Goal: Task Accomplishment & Management: Use online tool/utility

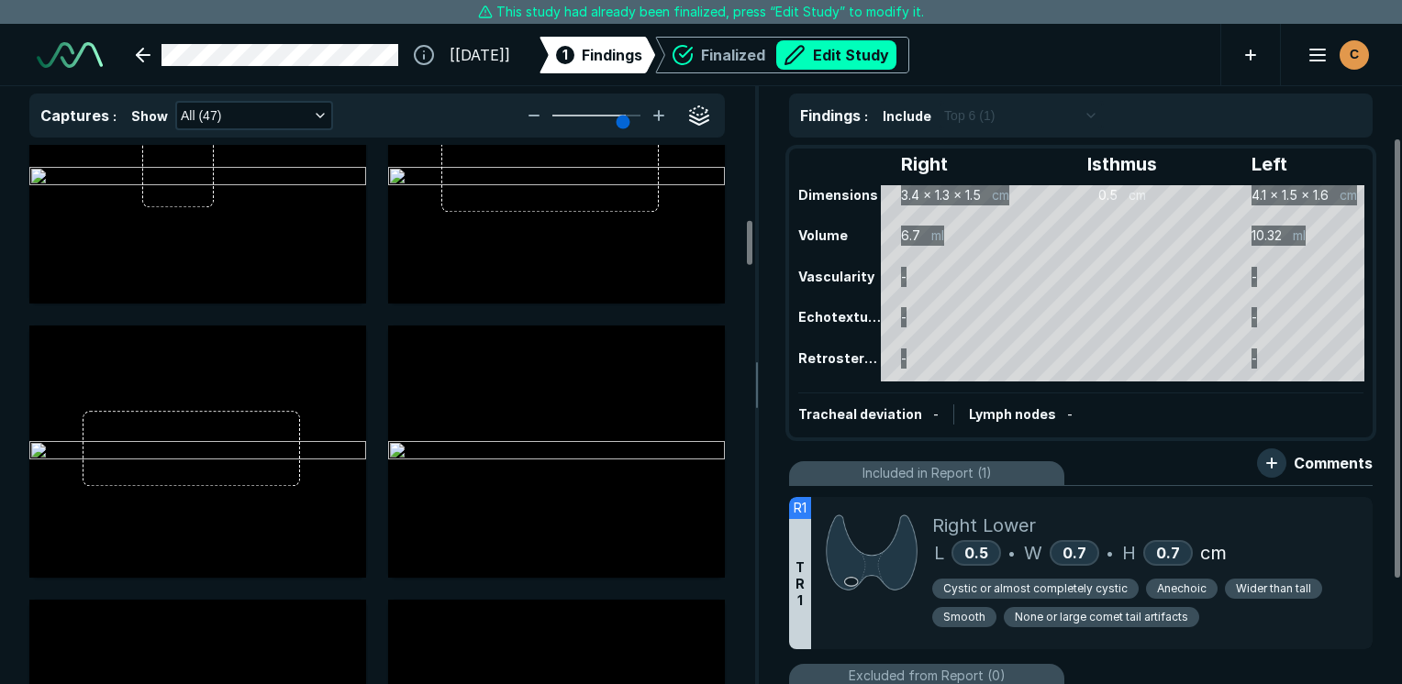
scroll to position [826, 0]
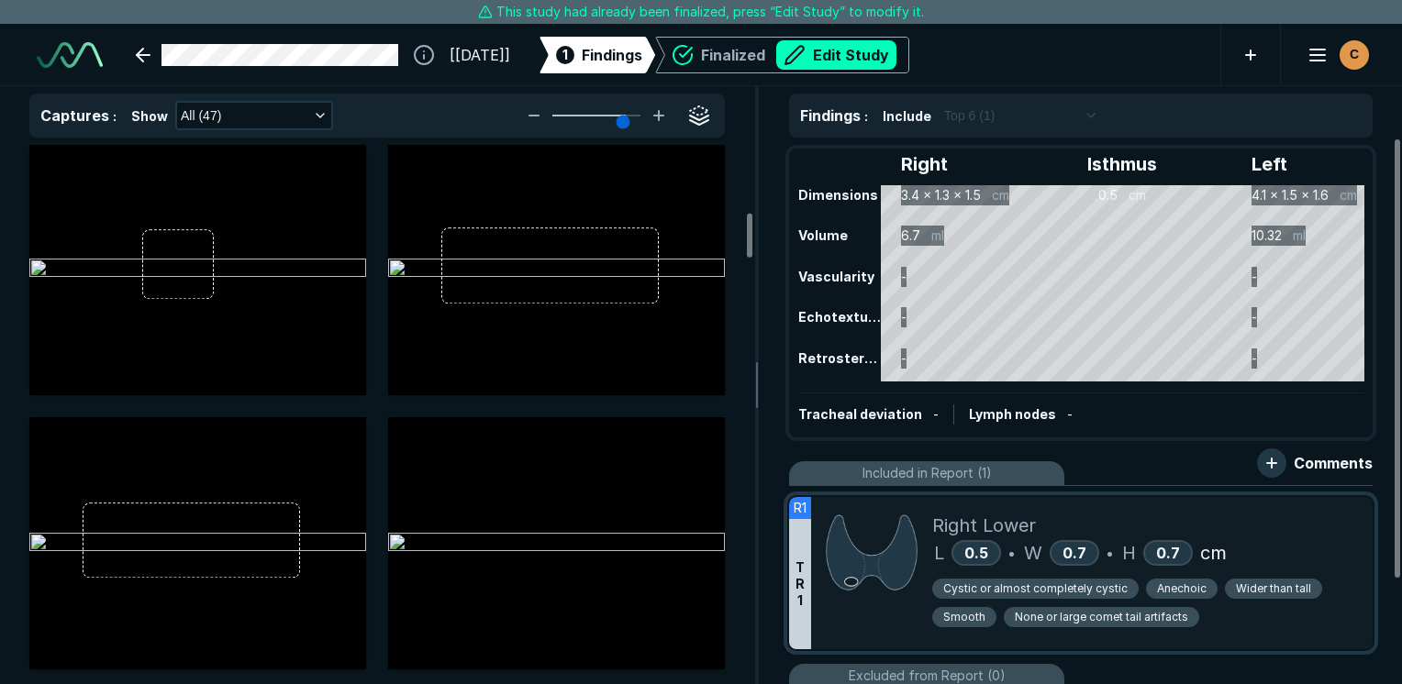
click at [866, 609] on div at bounding box center [871, 573] width 121 height 152
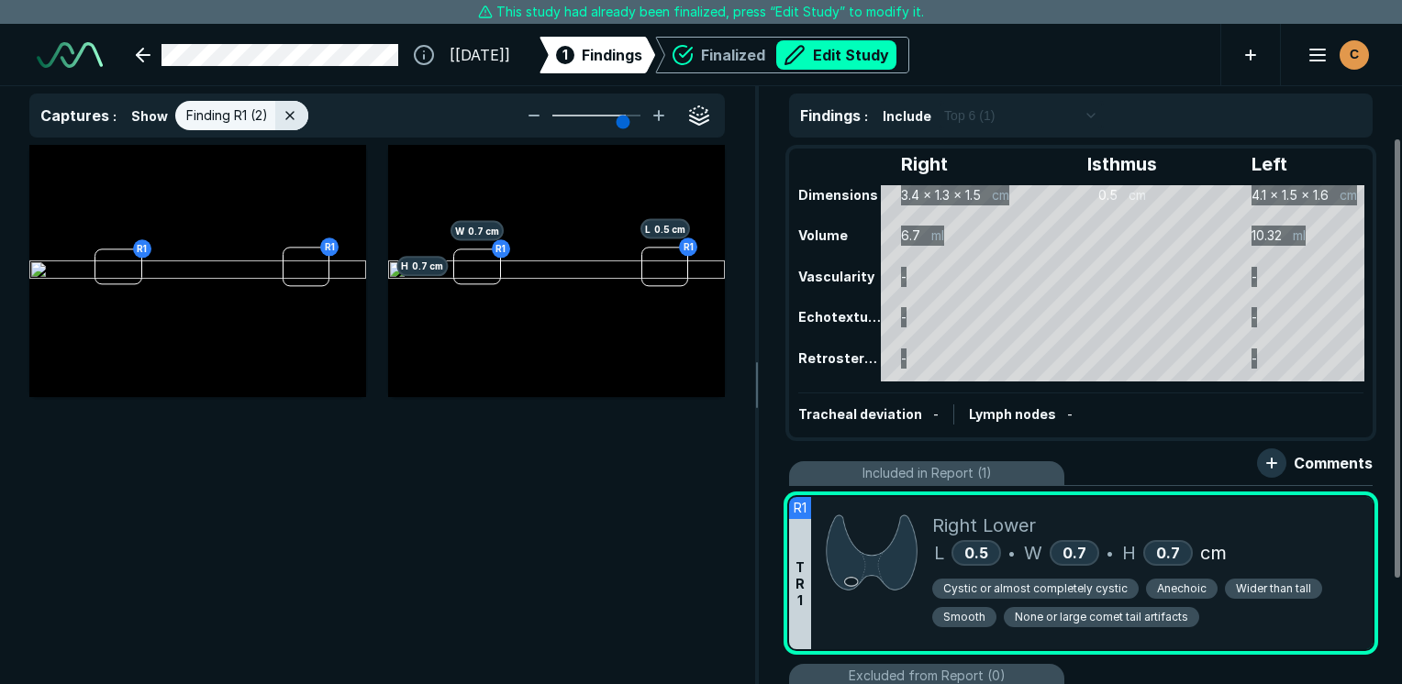
scroll to position [4587, 5458]
click at [295, 283] on img at bounding box center [197, 272] width 337 height 22
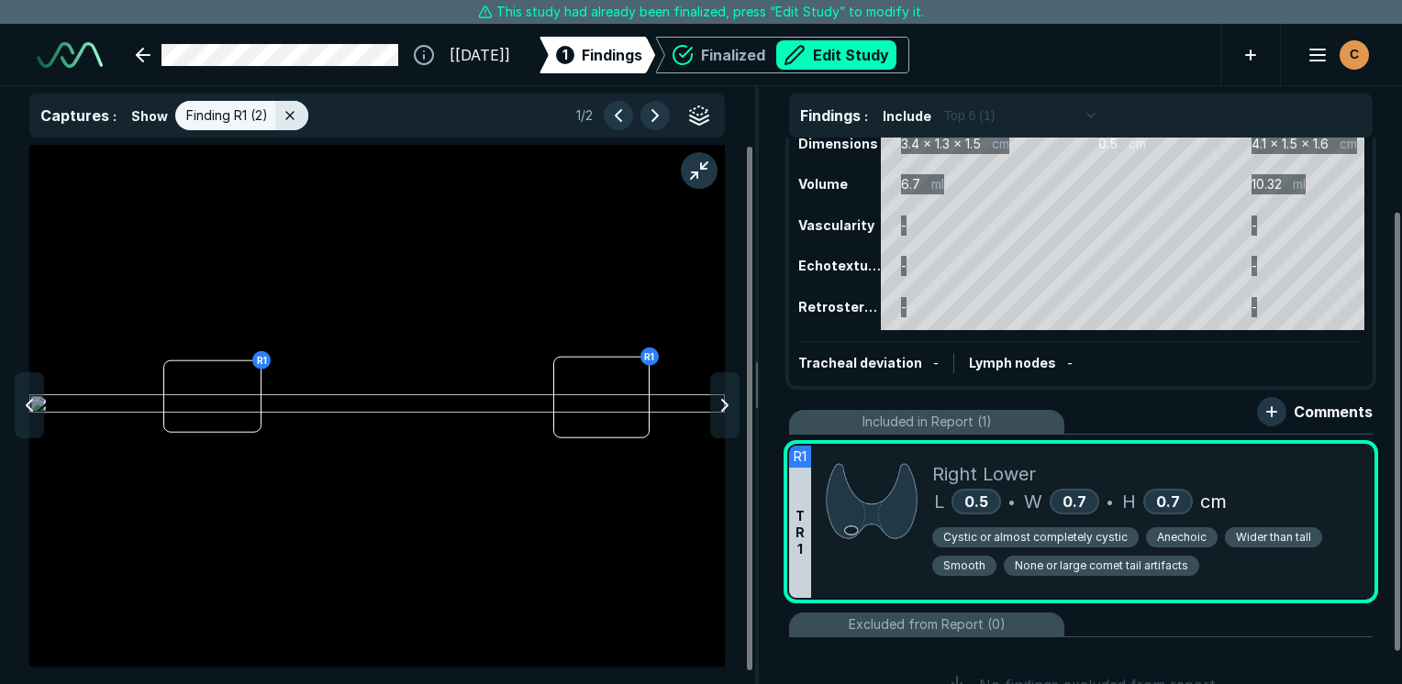
scroll to position [92, 0]
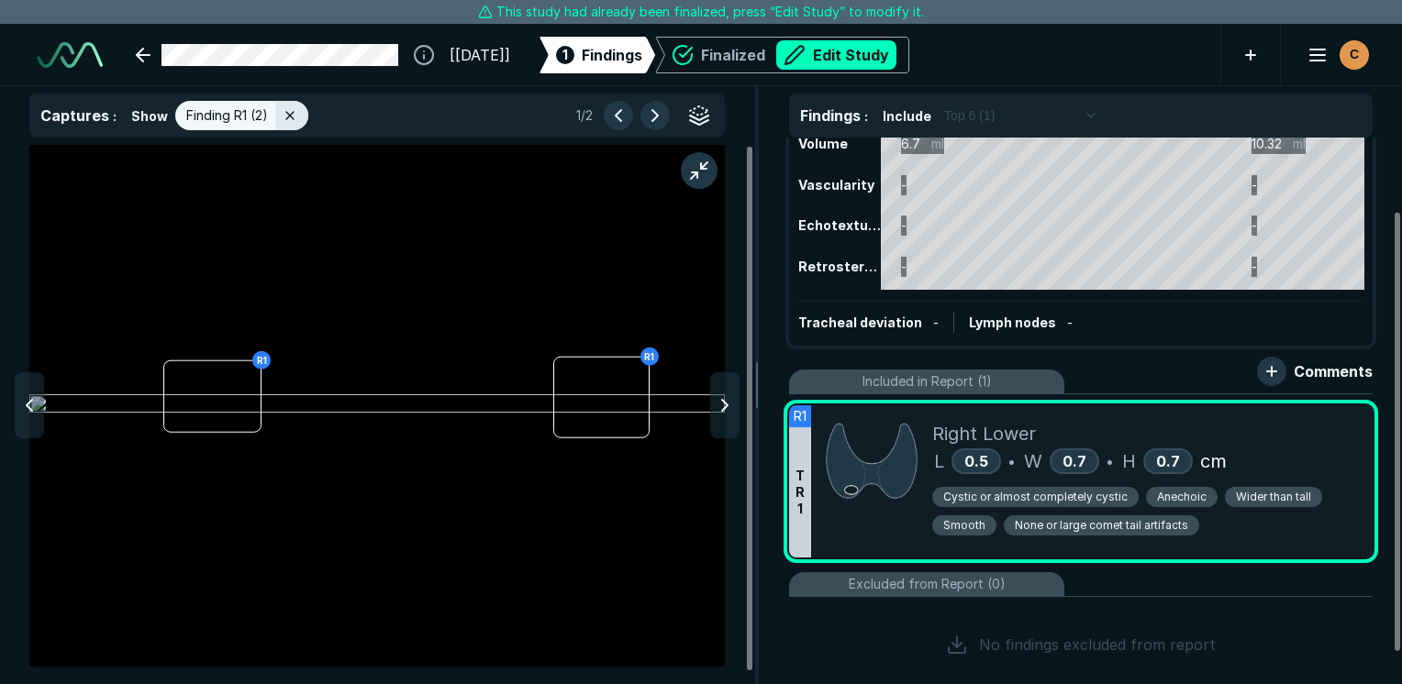
click at [1300, 401] on ul "R1 T R 1 Right Lower L 0.5 • W 0.7 • H 0.7 cm Cystic or almost completely cysti…" at bounding box center [1081, 546] width 584 height 302
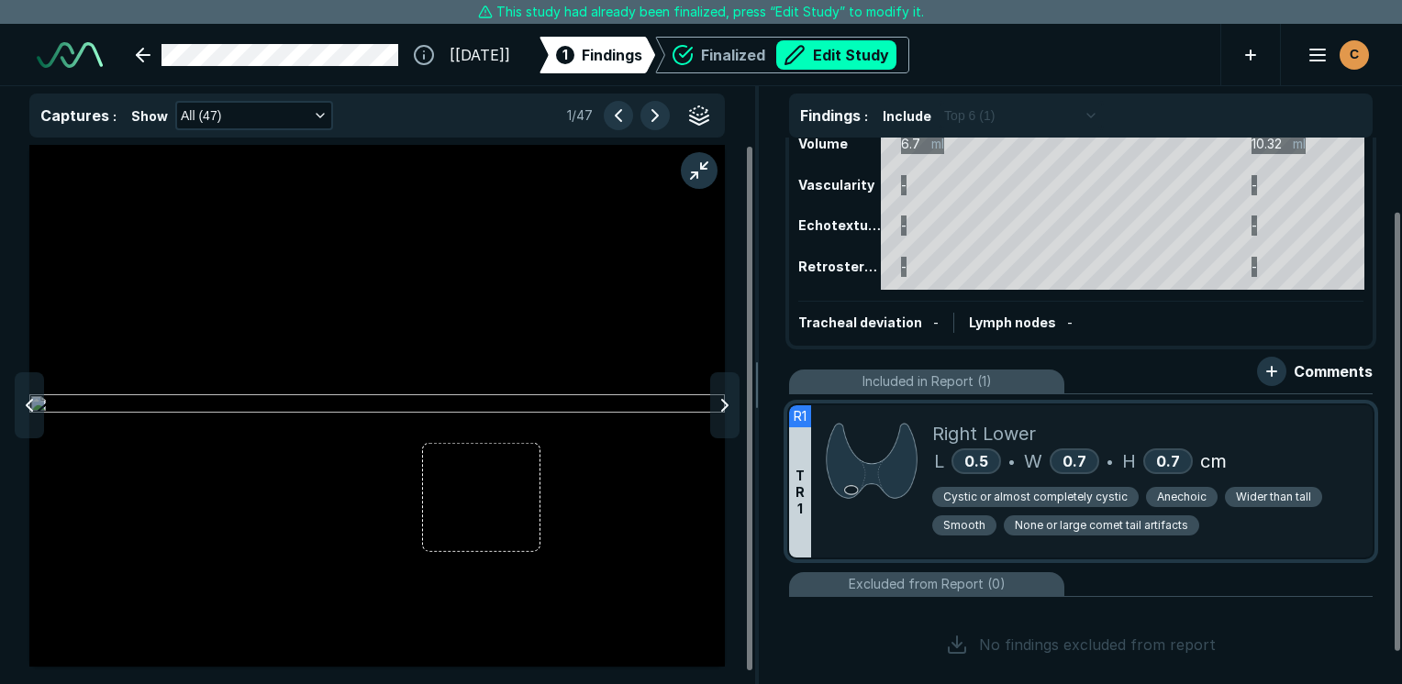
scroll to position [4587, 5458]
click at [1300, 411] on div "Right Lower L 0.5 • W 0.7 • H 0.7 cm Cystic or almost completely cystic Anechoi…" at bounding box center [1145, 482] width 426 height 152
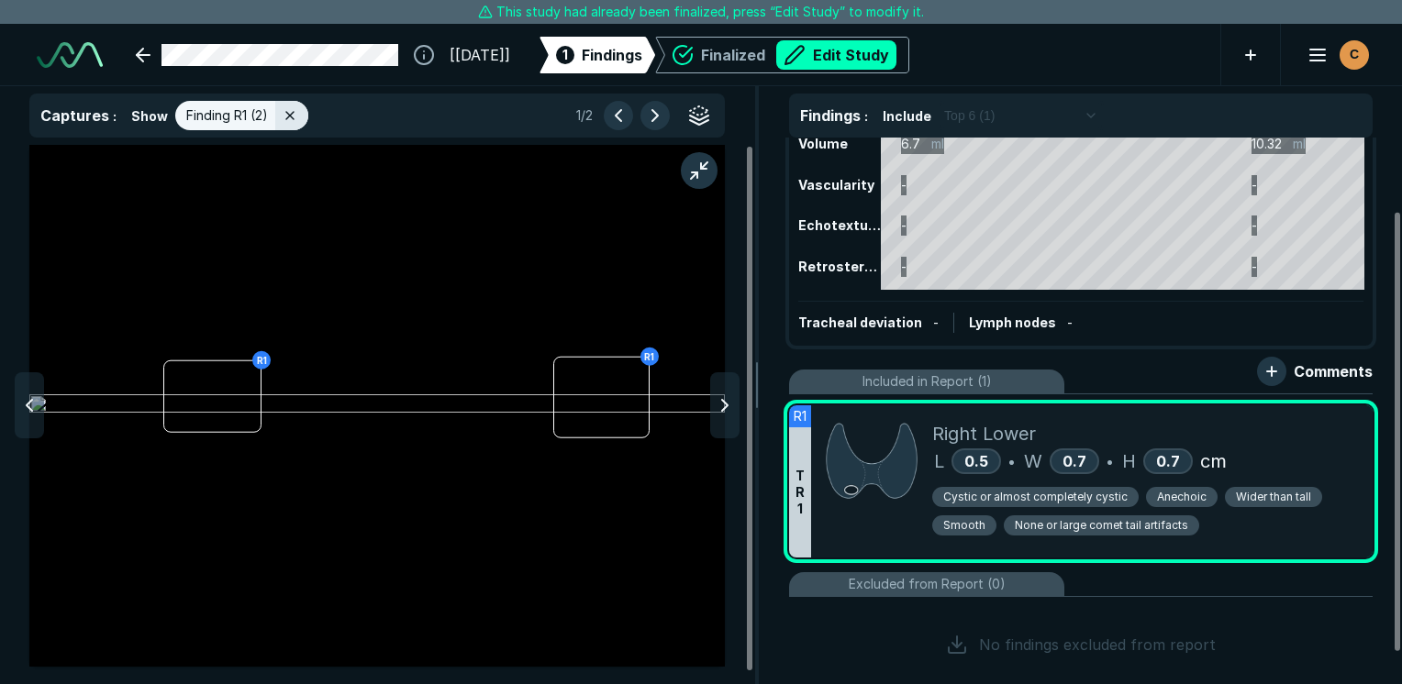
click at [1324, 438] on div "Right Lower" at bounding box center [1145, 434] width 426 height 28
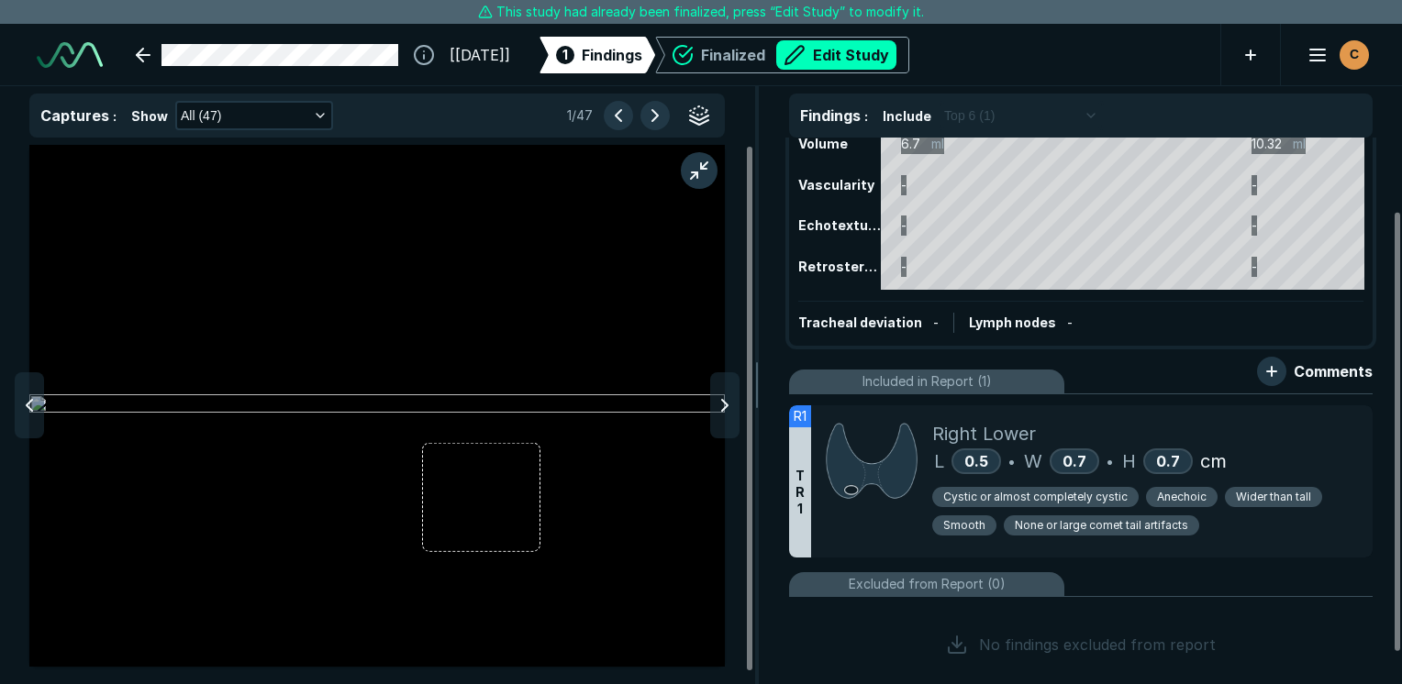
drag, startPoint x: 1339, startPoint y: 440, endPoint x: 1211, endPoint y: 391, distance: 136.5
click at [1339, 440] on div "Right Lower" at bounding box center [1145, 434] width 426 height 28
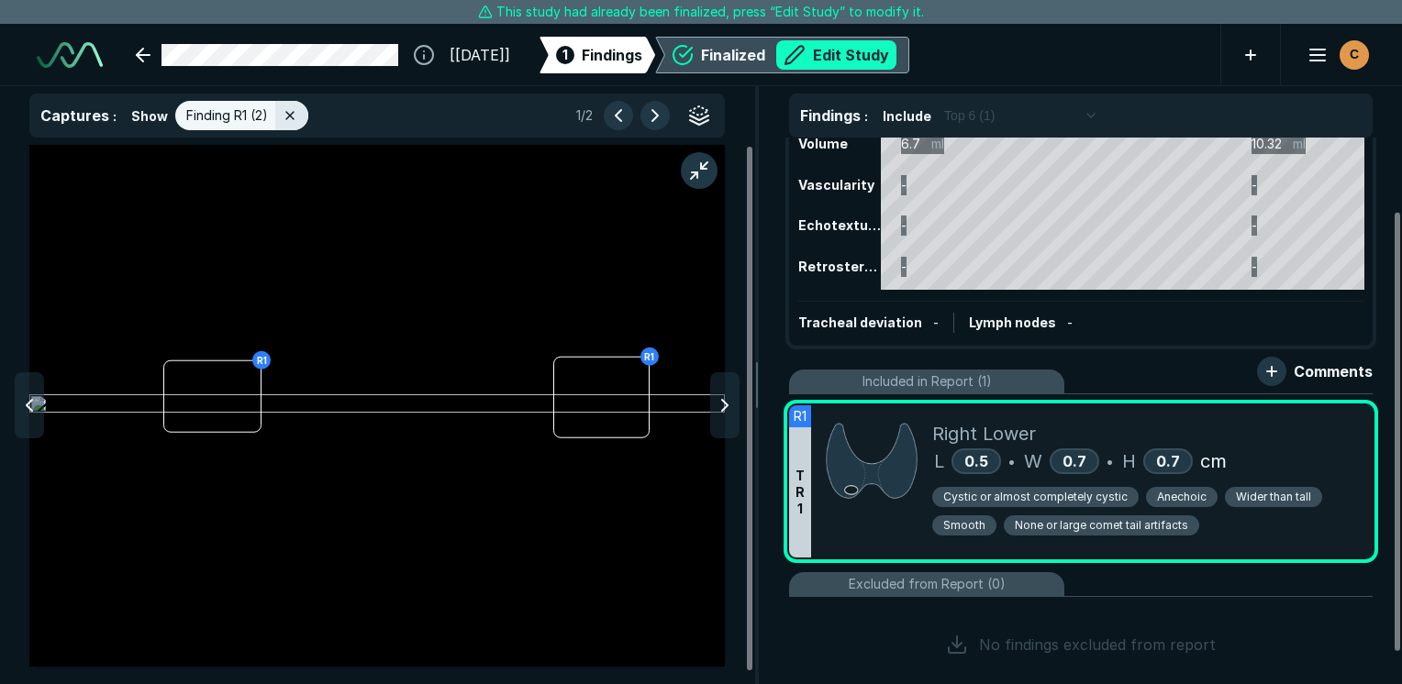
click at [873, 58] on button "Edit Study" at bounding box center [836, 54] width 120 height 29
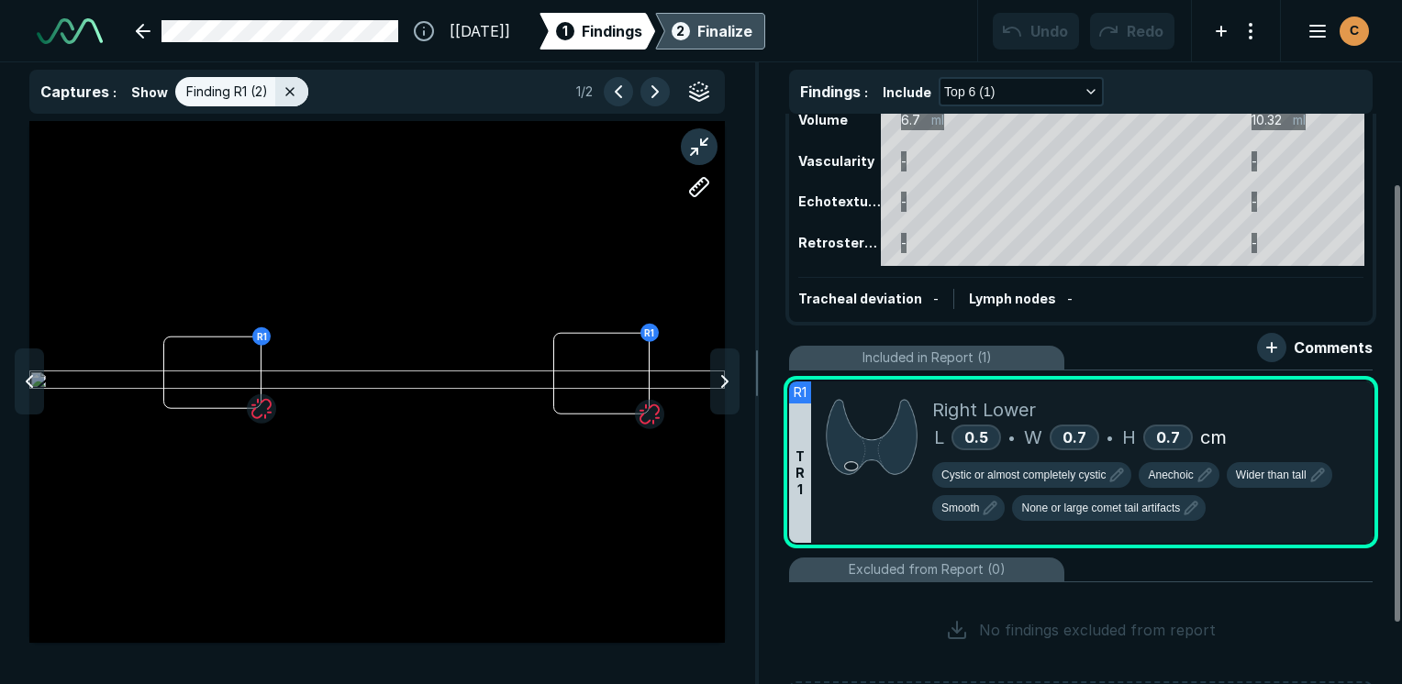
scroll to position [5119, 8666]
click at [1316, 404] on icon at bounding box center [1318, 400] width 22 height 22
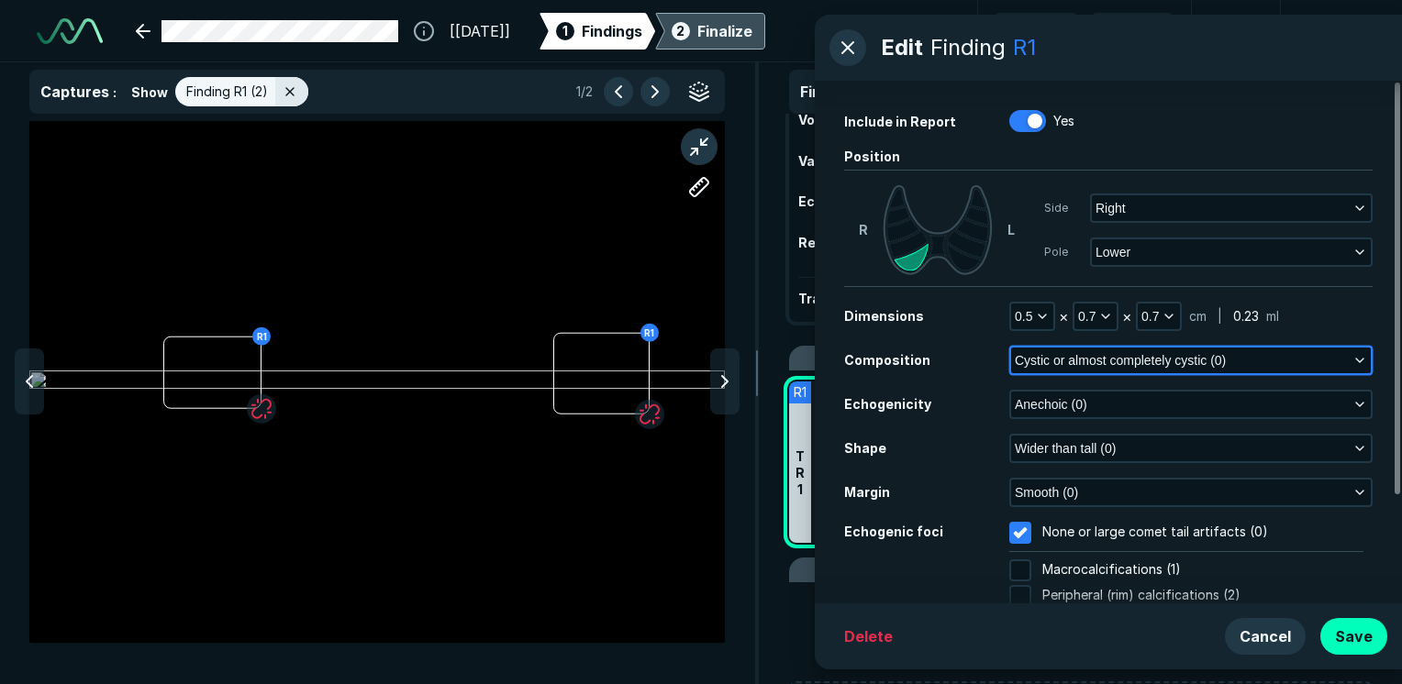
click at [1352, 363] on icon "button" at bounding box center [1359, 360] width 15 height 15
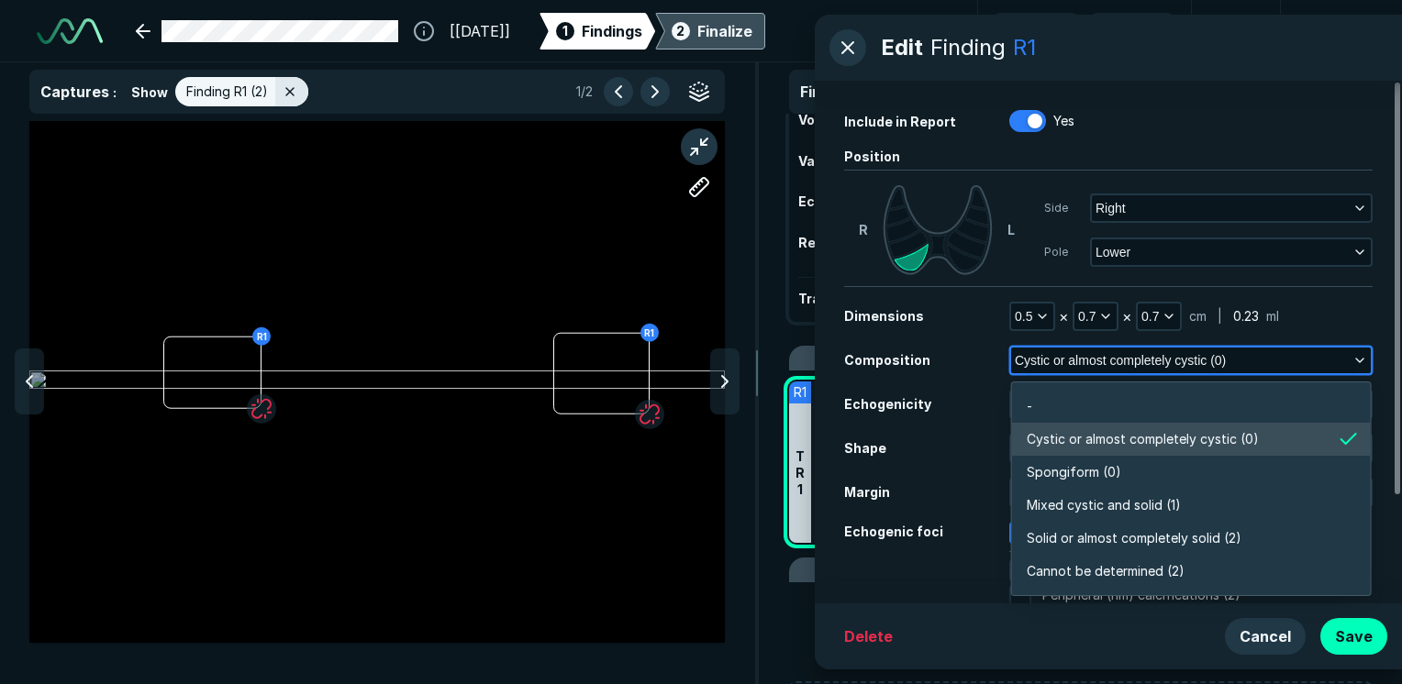
scroll to position [3210, 3973]
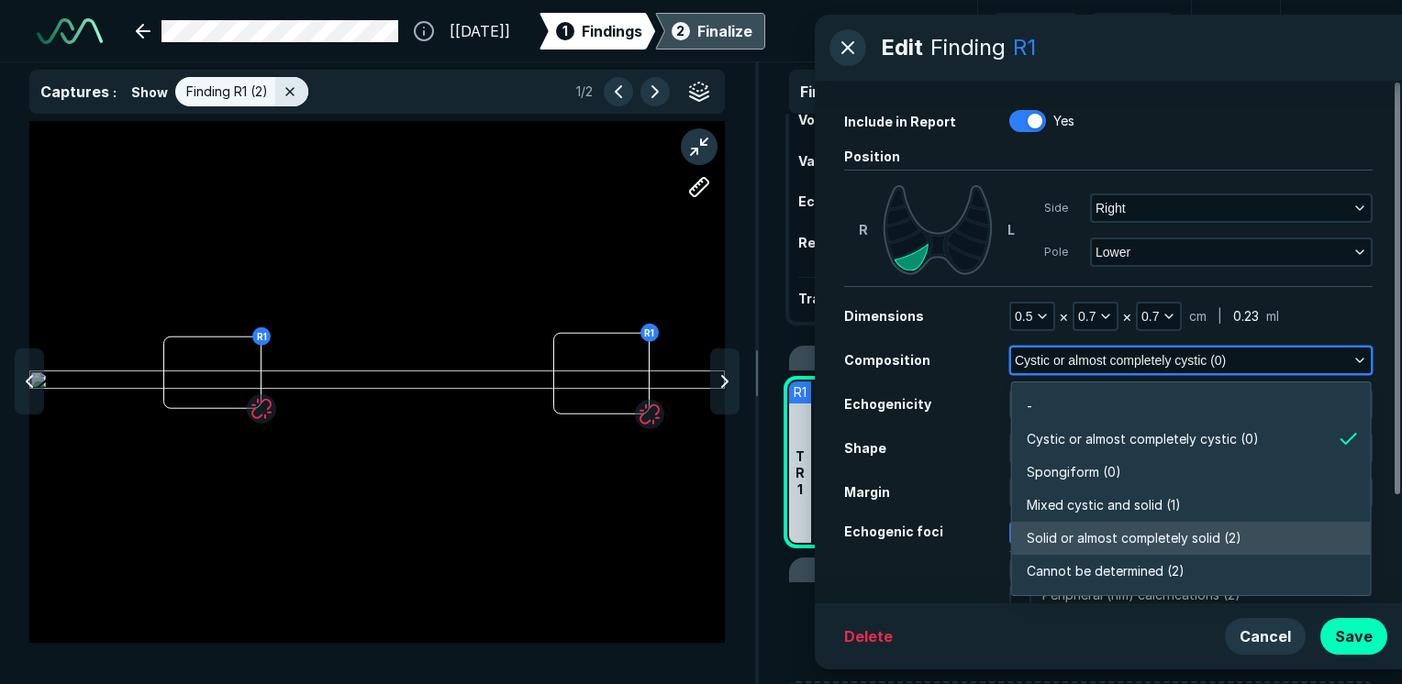
click at [1170, 541] on span "Solid or almost completely solid (2)" at bounding box center [1134, 539] width 215 height 20
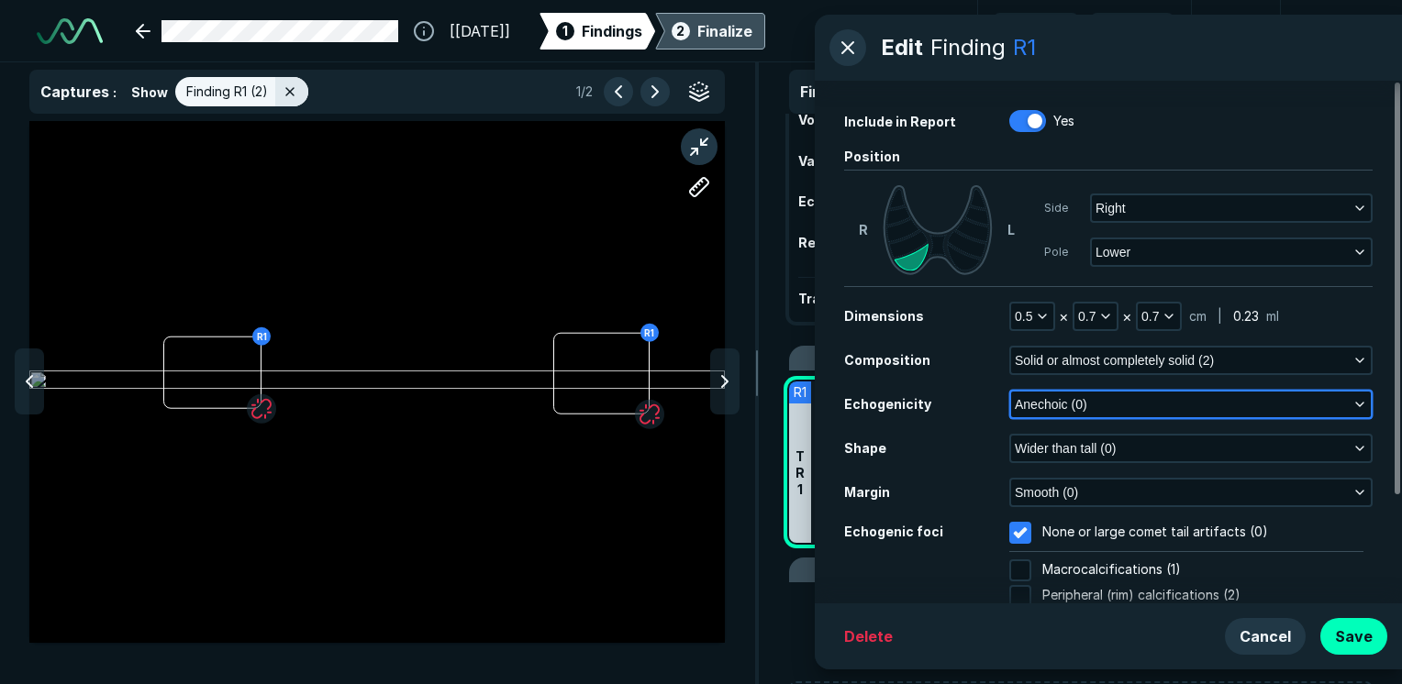
click at [1153, 396] on button "Anechoic (0)" at bounding box center [1191, 405] width 360 height 26
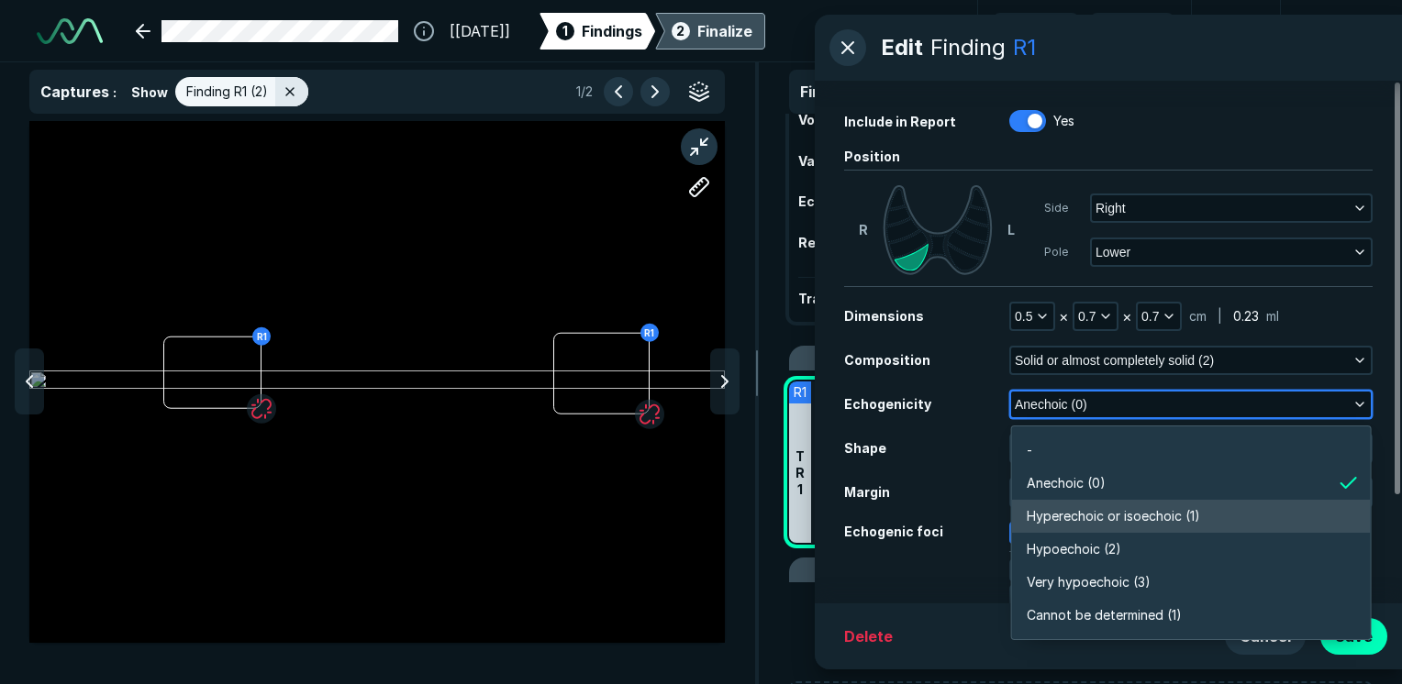
click at [1174, 520] on span "Hyperechoic or isoechoic (1)" at bounding box center [1113, 516] width 173 height 20
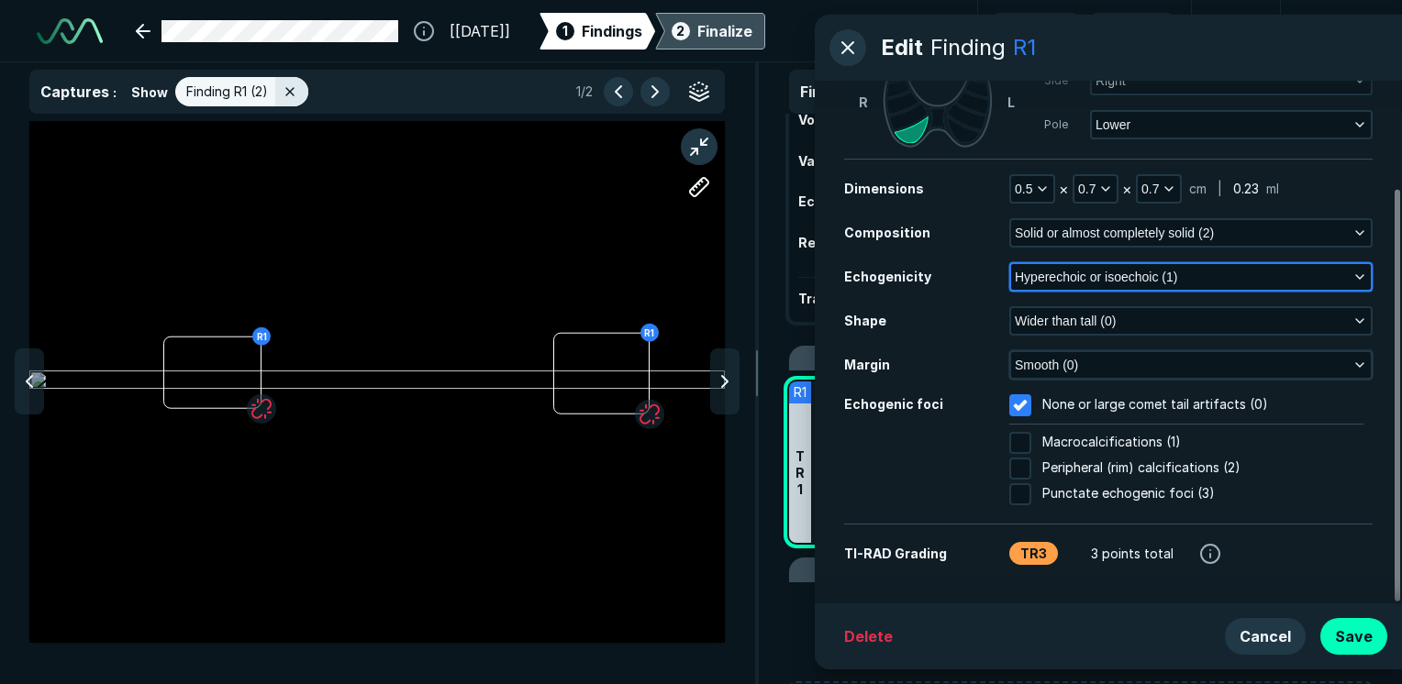
scroll to position [136, 0]
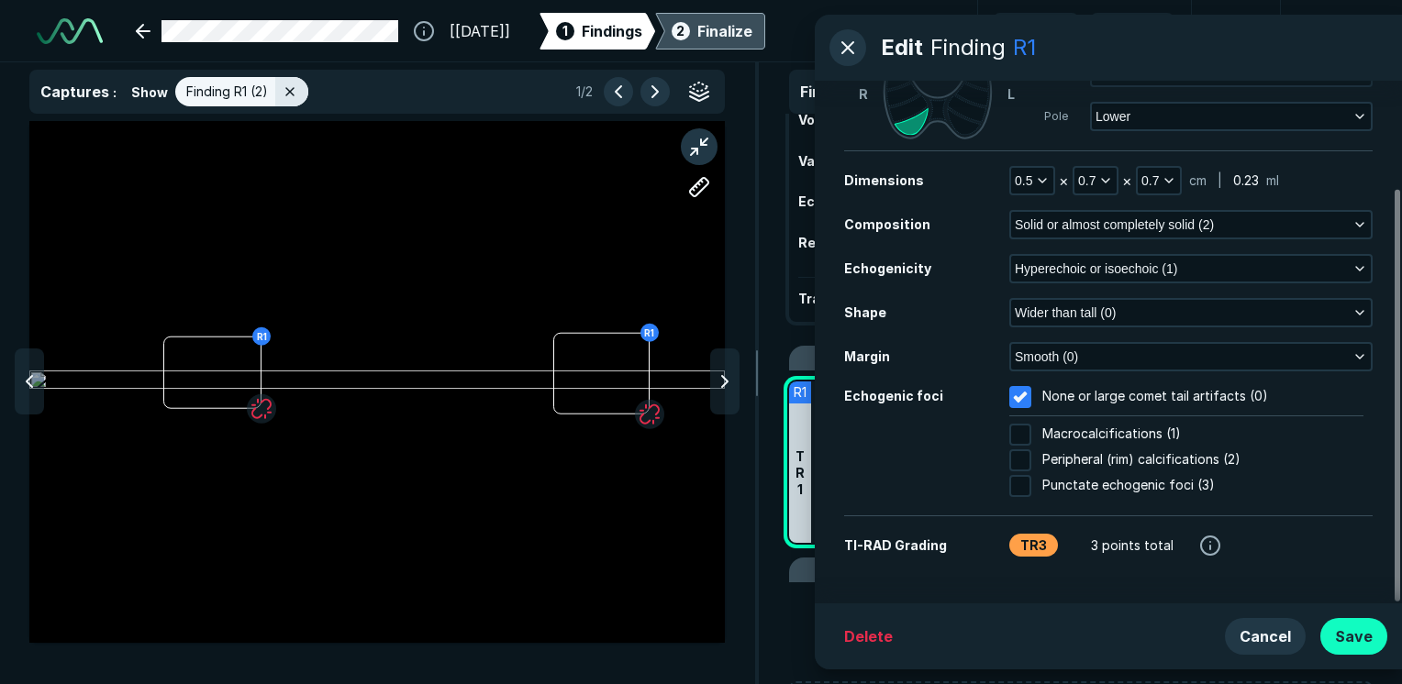
click at [1361, 634] on button "Save" at bounding box center [1353, 636] width 67 height 37
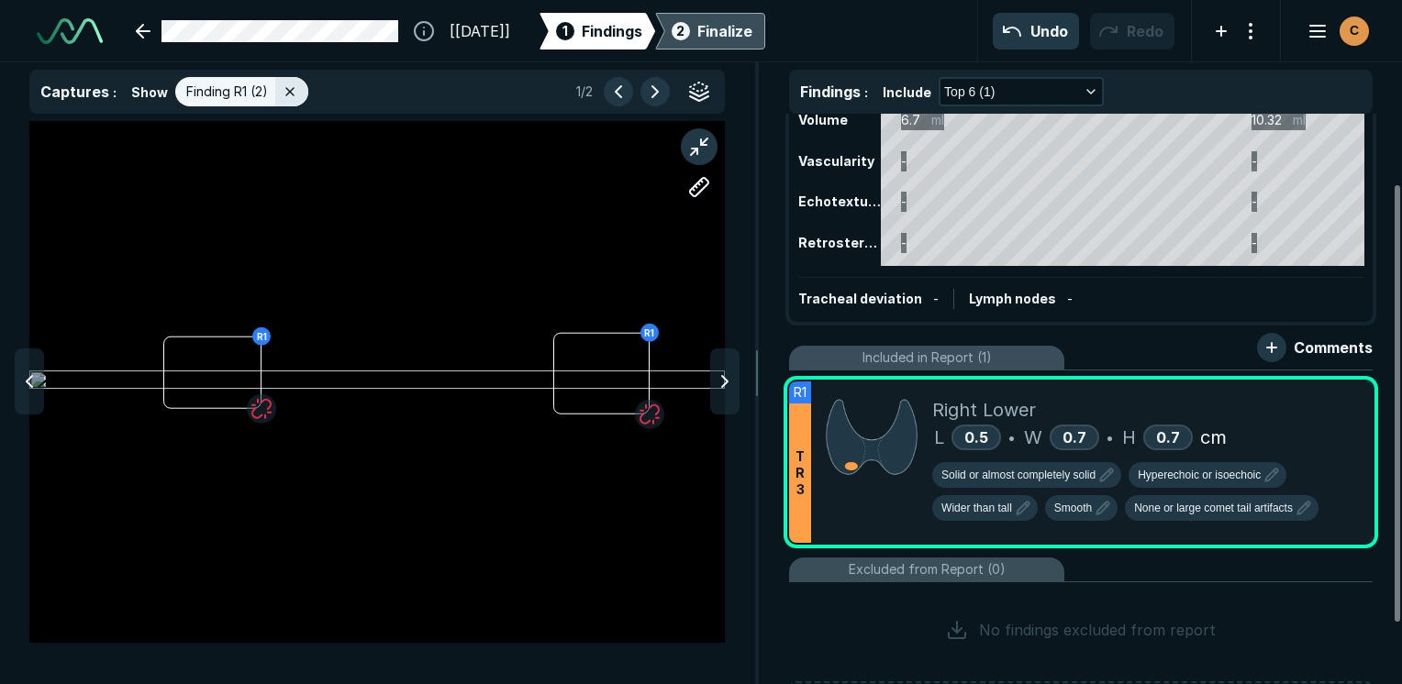
click at [738, 48] on div "2 Finalize" at bounding box center [710, 31] width 84 height 37
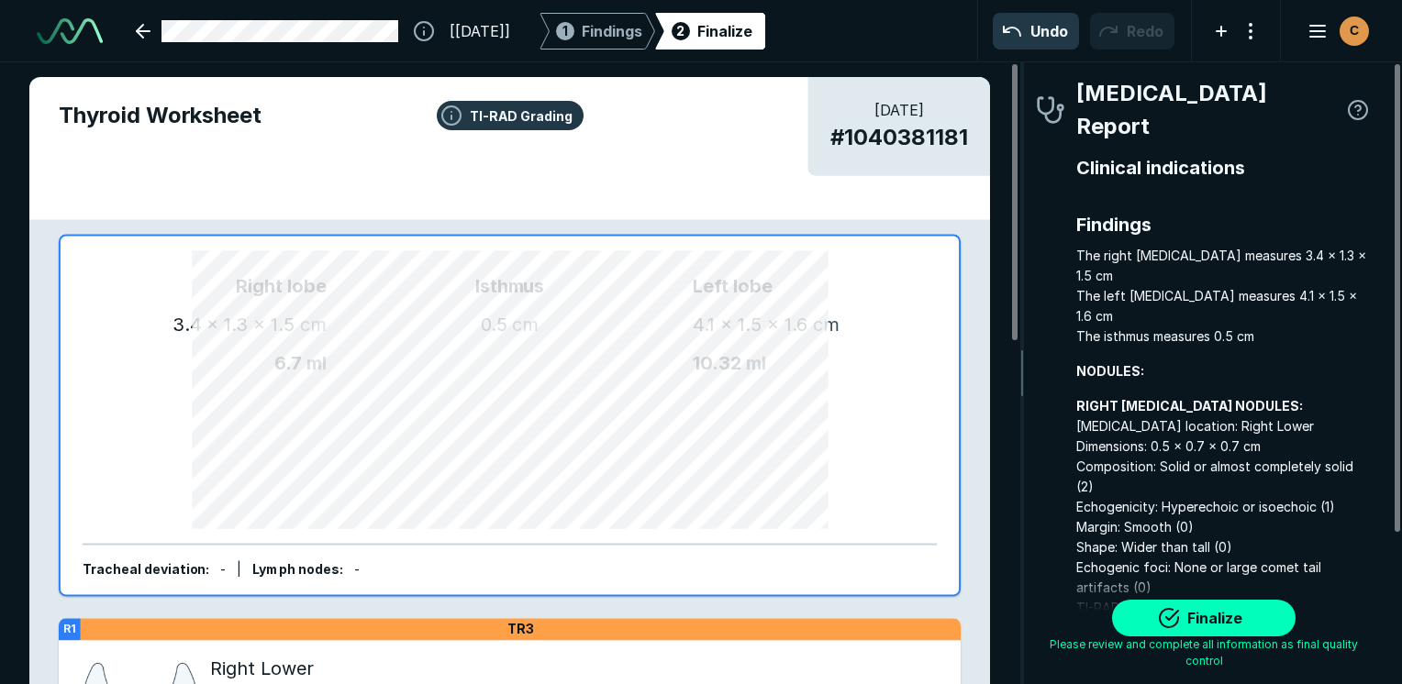
scroll to position [4972, 6651]
click at [1230, 616] on button "Finalize" at bounding box center [1204, 618] width 184 height 37
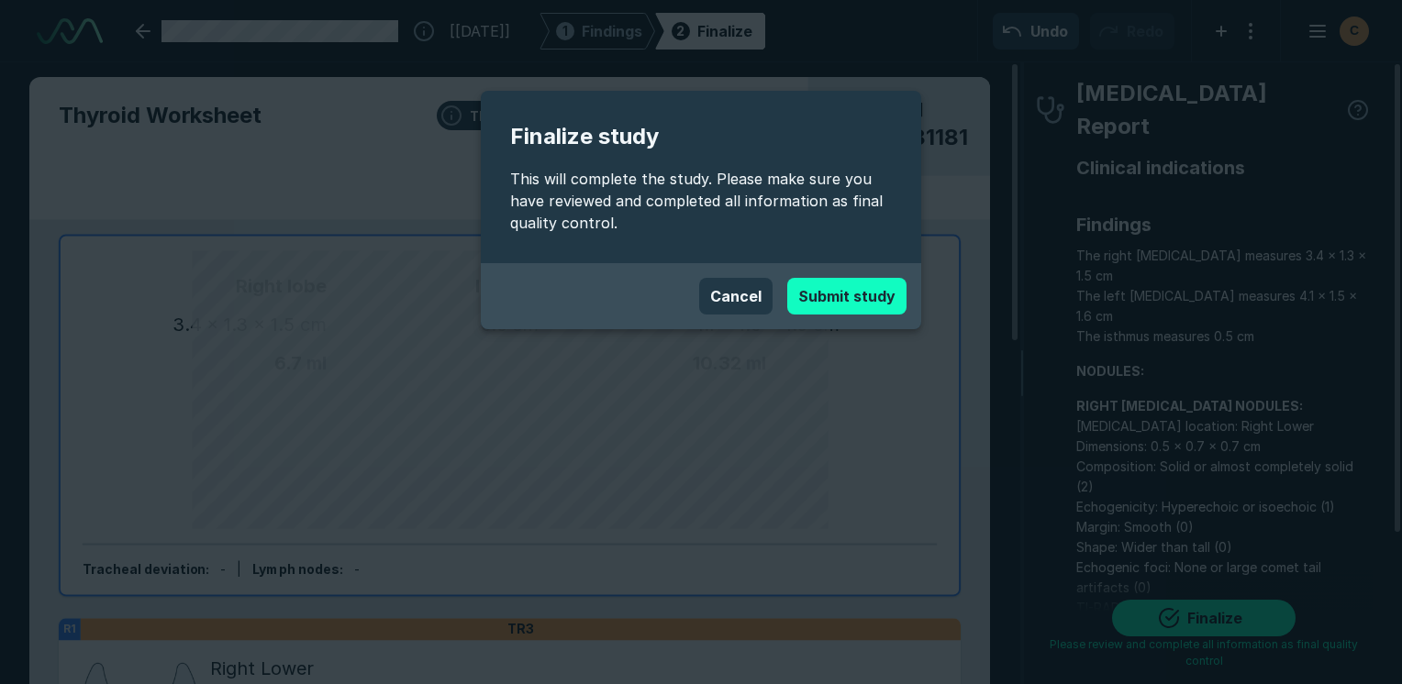
click at [825, 295] on button "Submit study" at bounding box center [846, 296] width 119 height 37
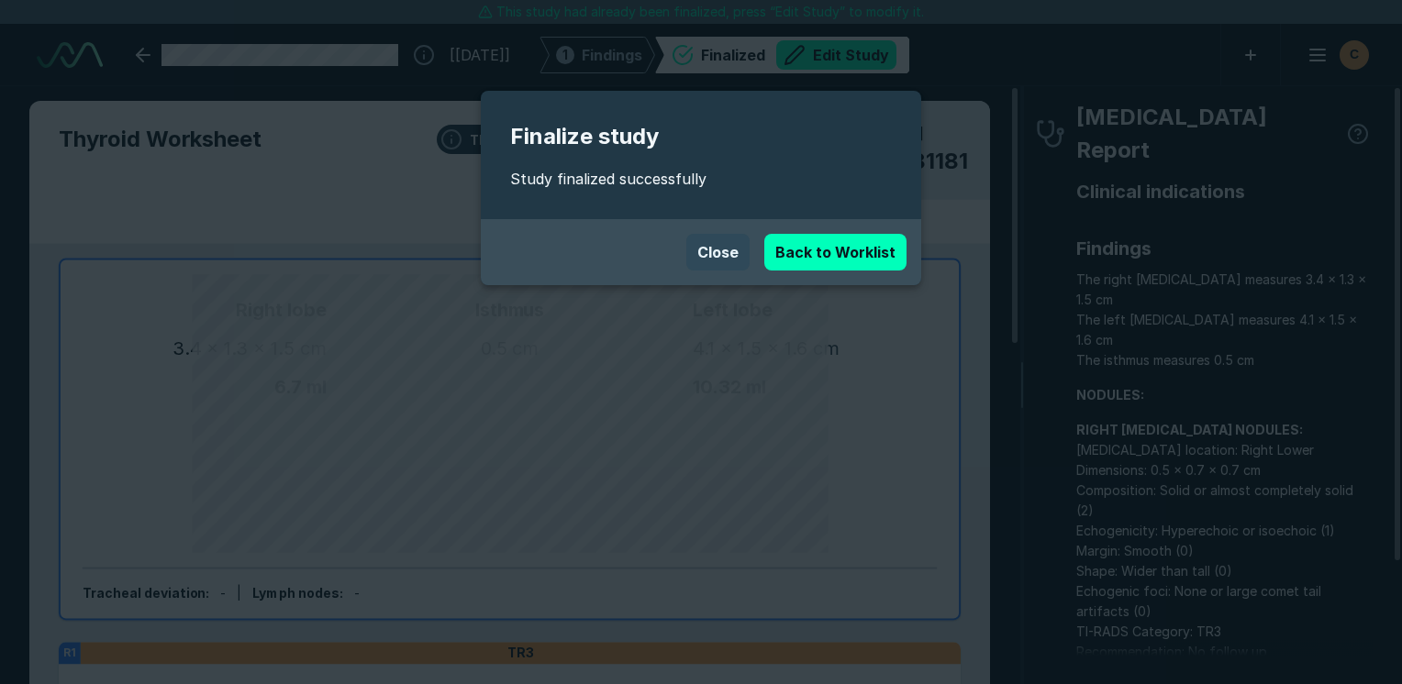
click at [730, 242] on button "Close" at bounding box center [717, 252] width 63 height 37
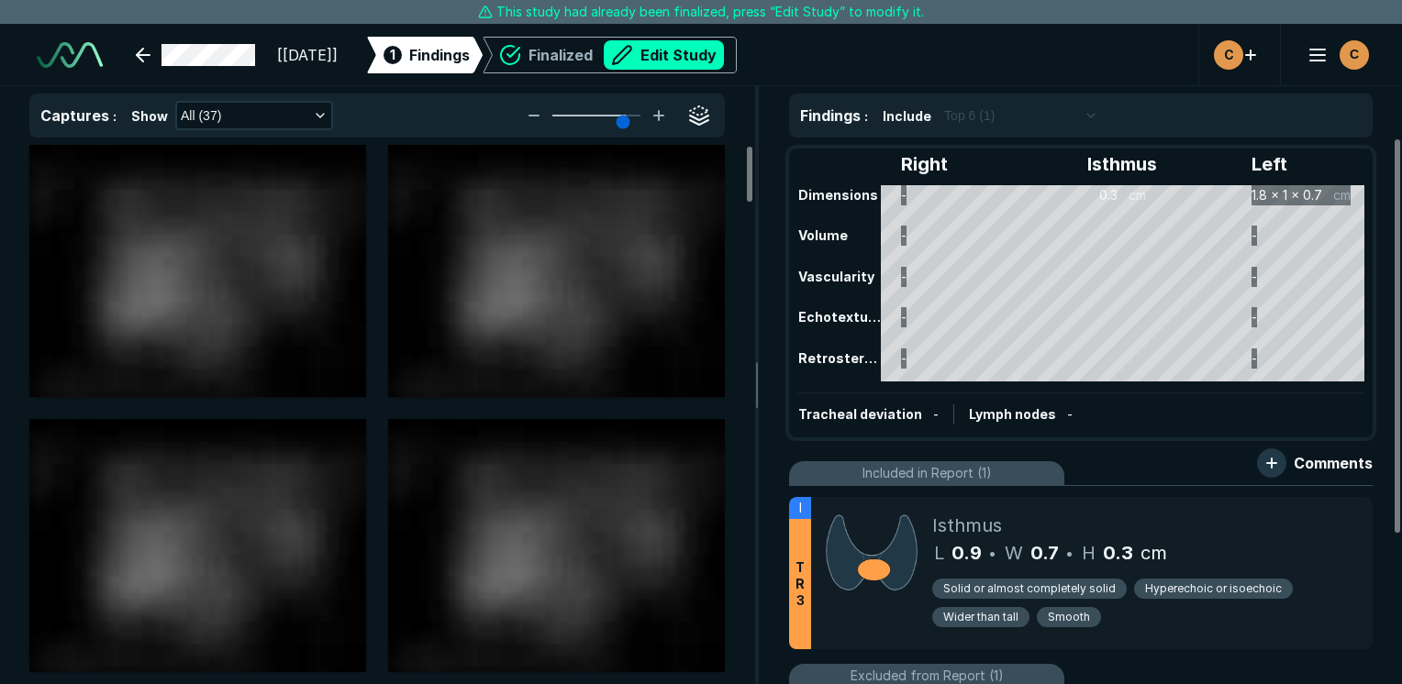
scroll to position [5013, 8666]
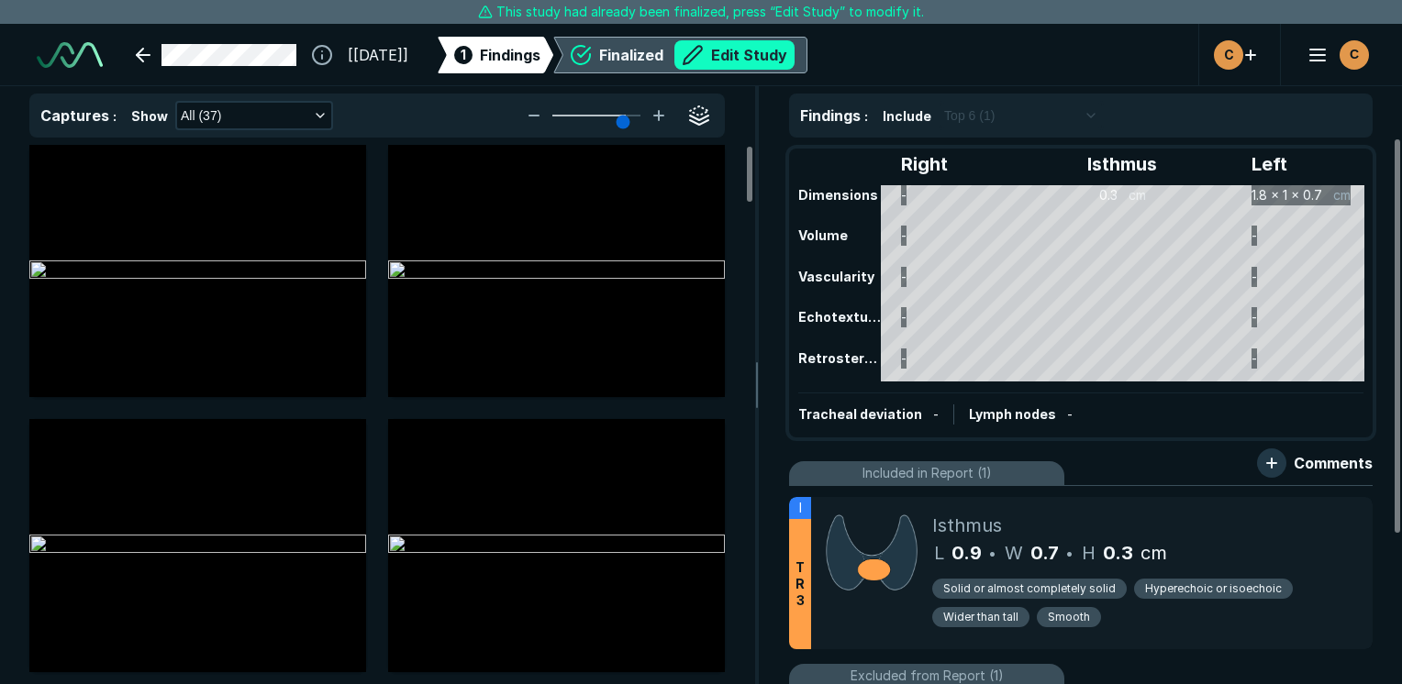
click at [789, 62] on button "Edit Study" at bounding box center [734, 54] width 120 height 29
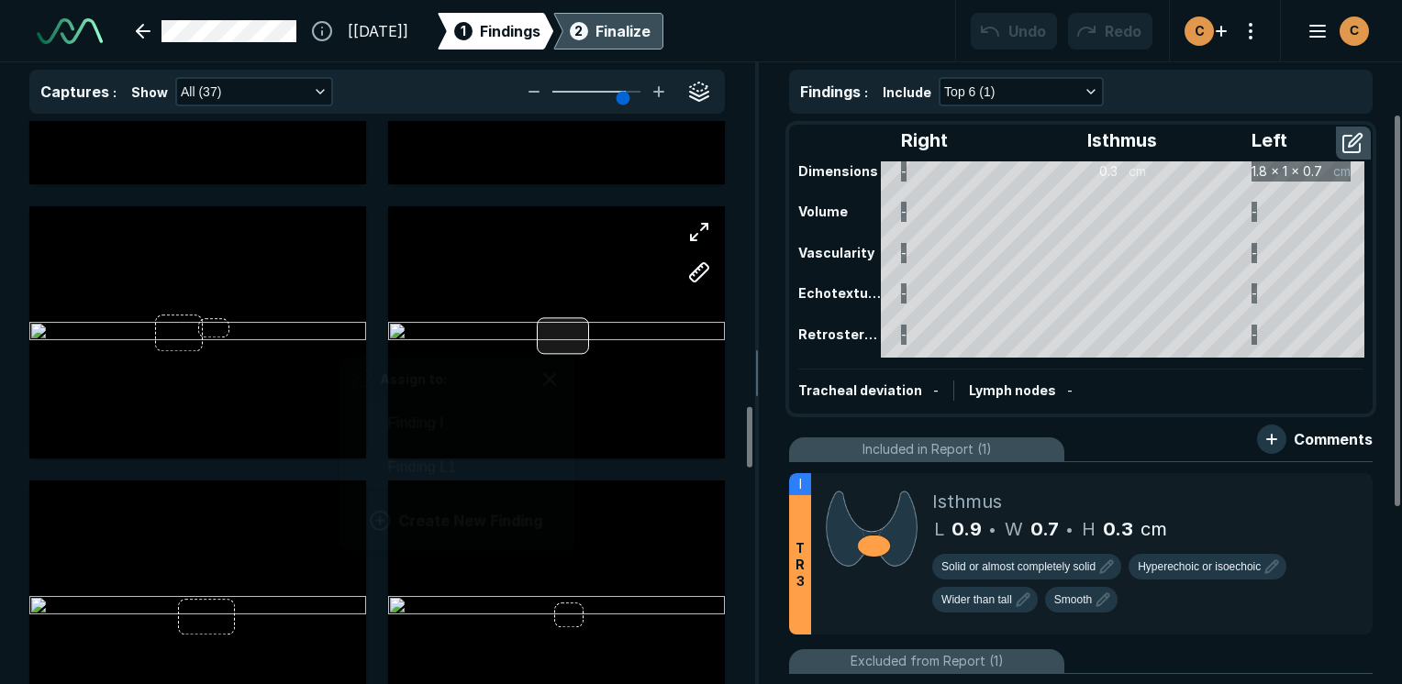
scroll to position [2714, 3402]
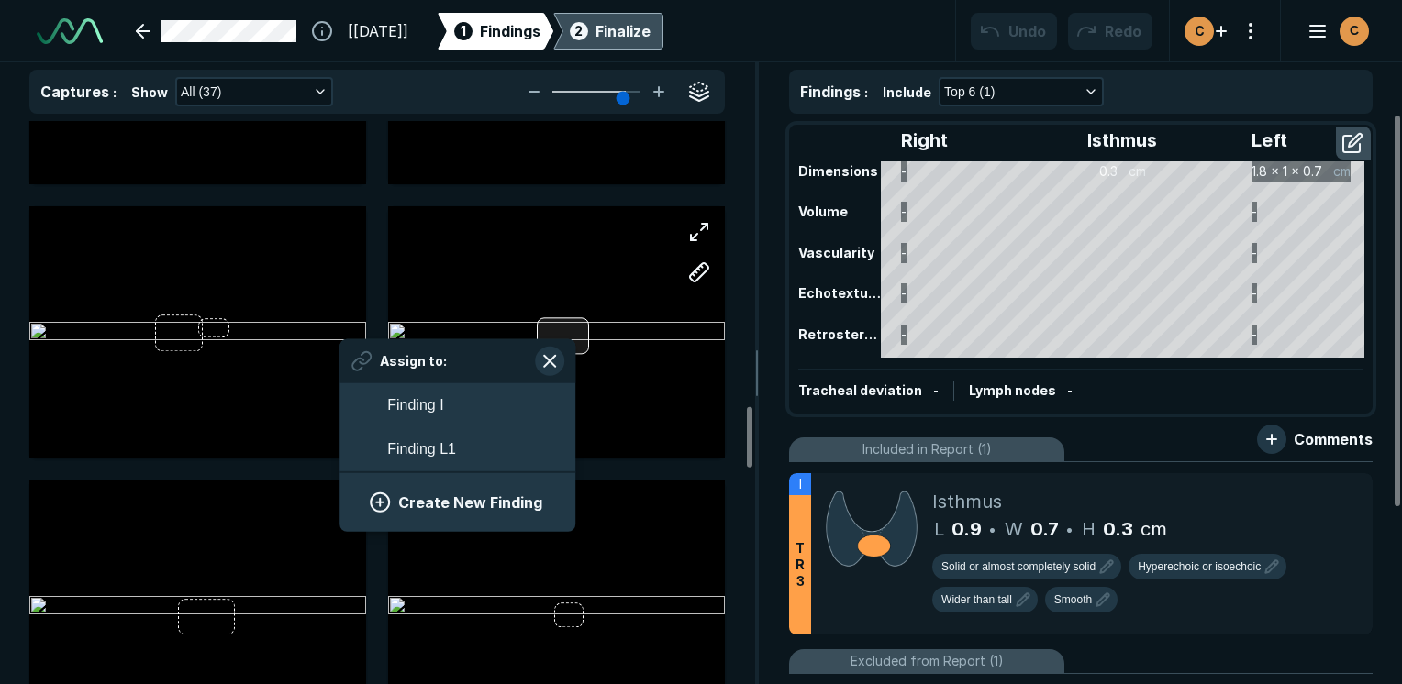
drag, startPoint x: 573, startPoint y: 339, endPoint x: 551, endPoint y: 328, distance: 24.6
click at [551, 328] on div at bounding box center [563, 335] width 52 height 37
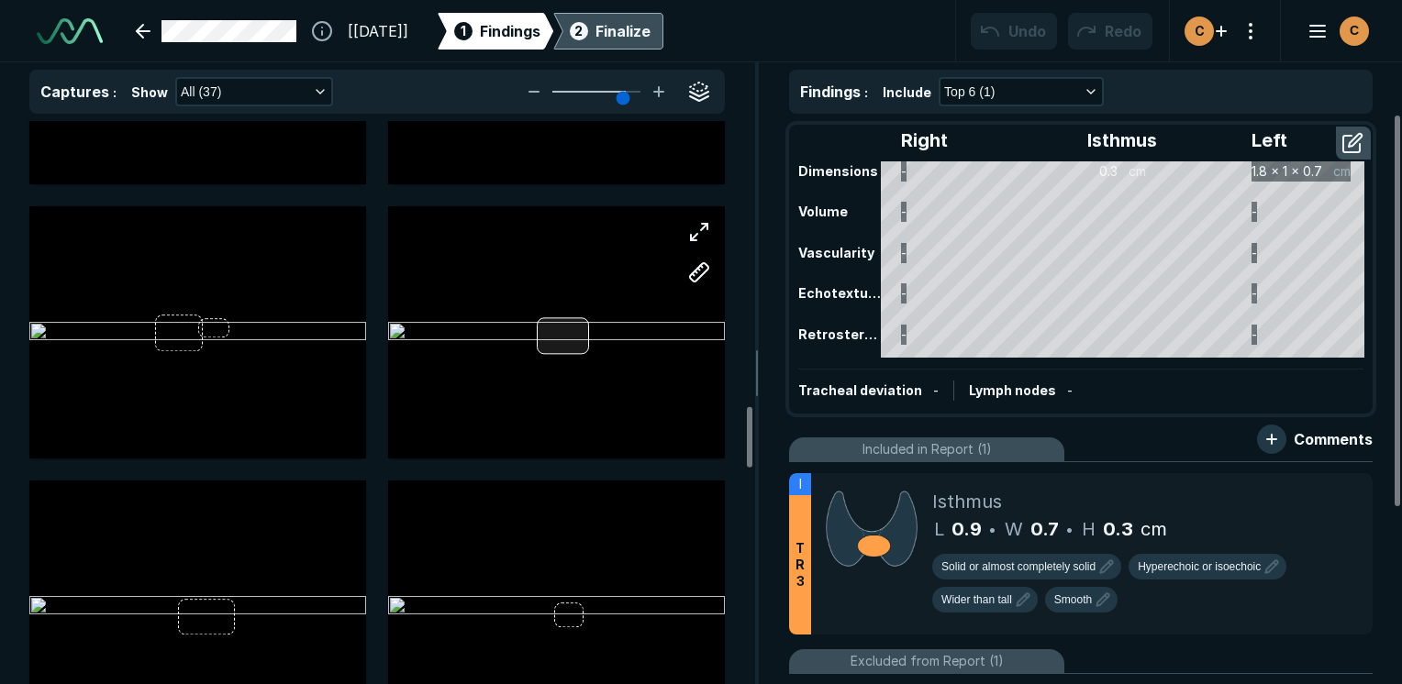
click at [549, 328] on div at bounding box center [563, 335] width 52 height 37
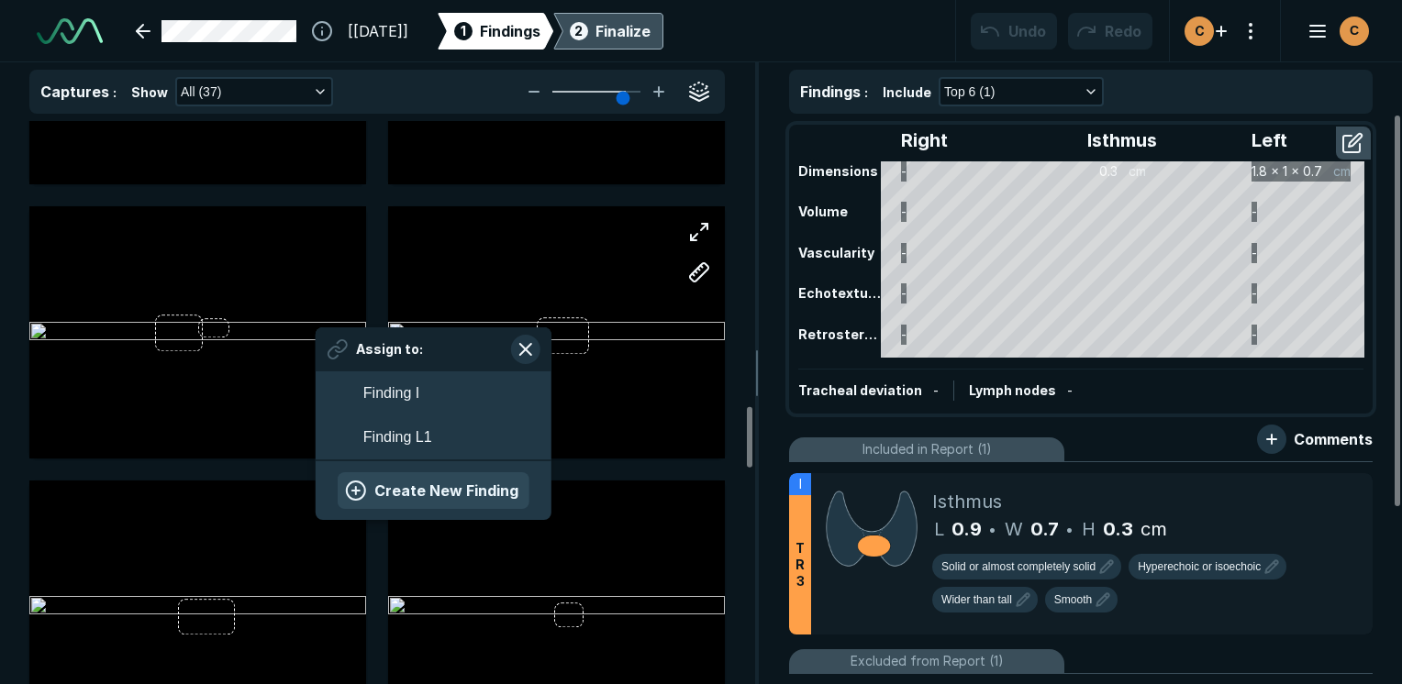
click at [471, 486] on button "Create New Finding" at bounding box center [434, 491] width 192 height 37
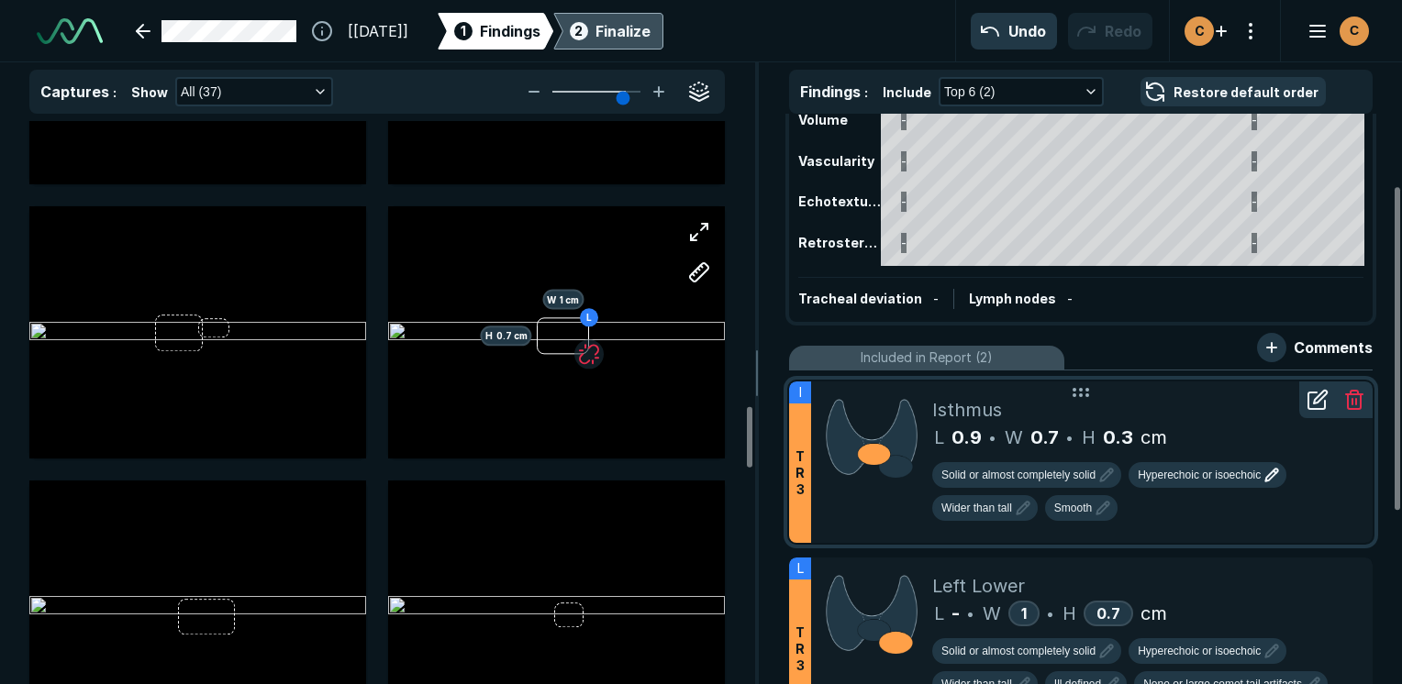
scroll to position [184, 0]
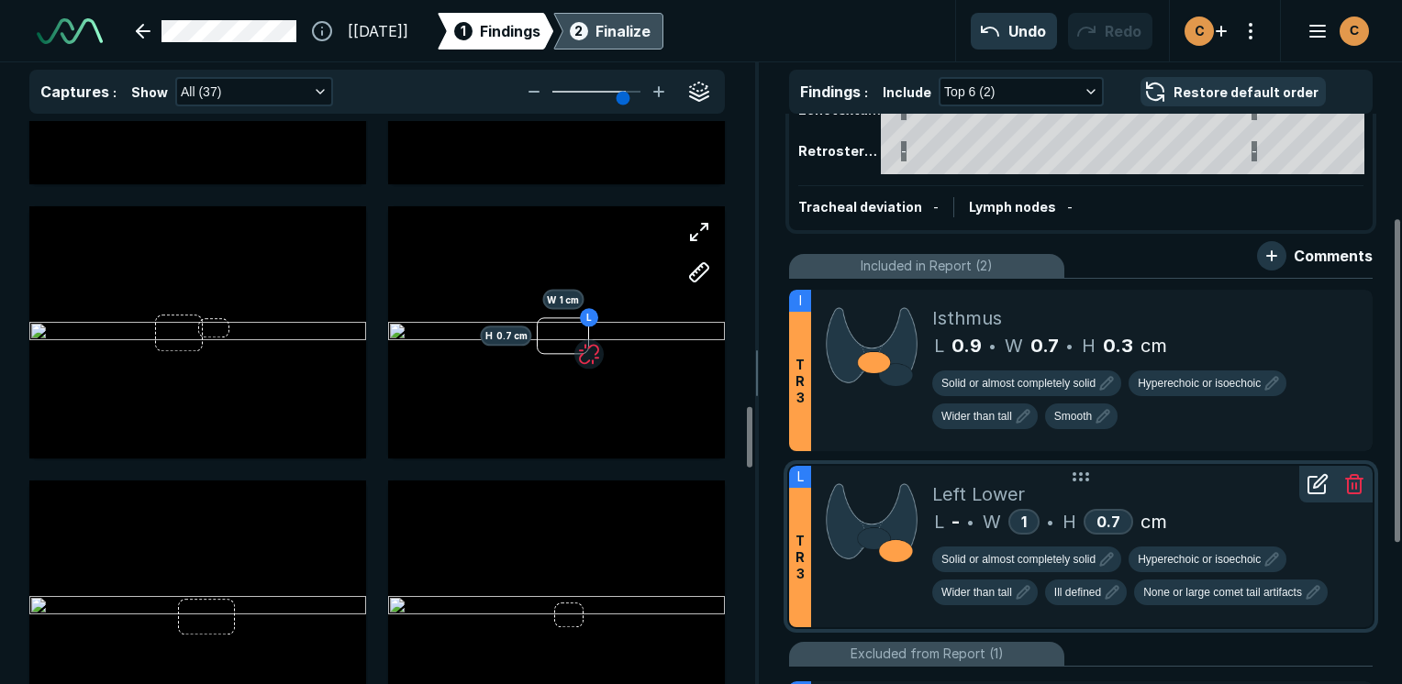
click at [1359, 481] on icon at bounding box center [1354, 484] width 22 height 22
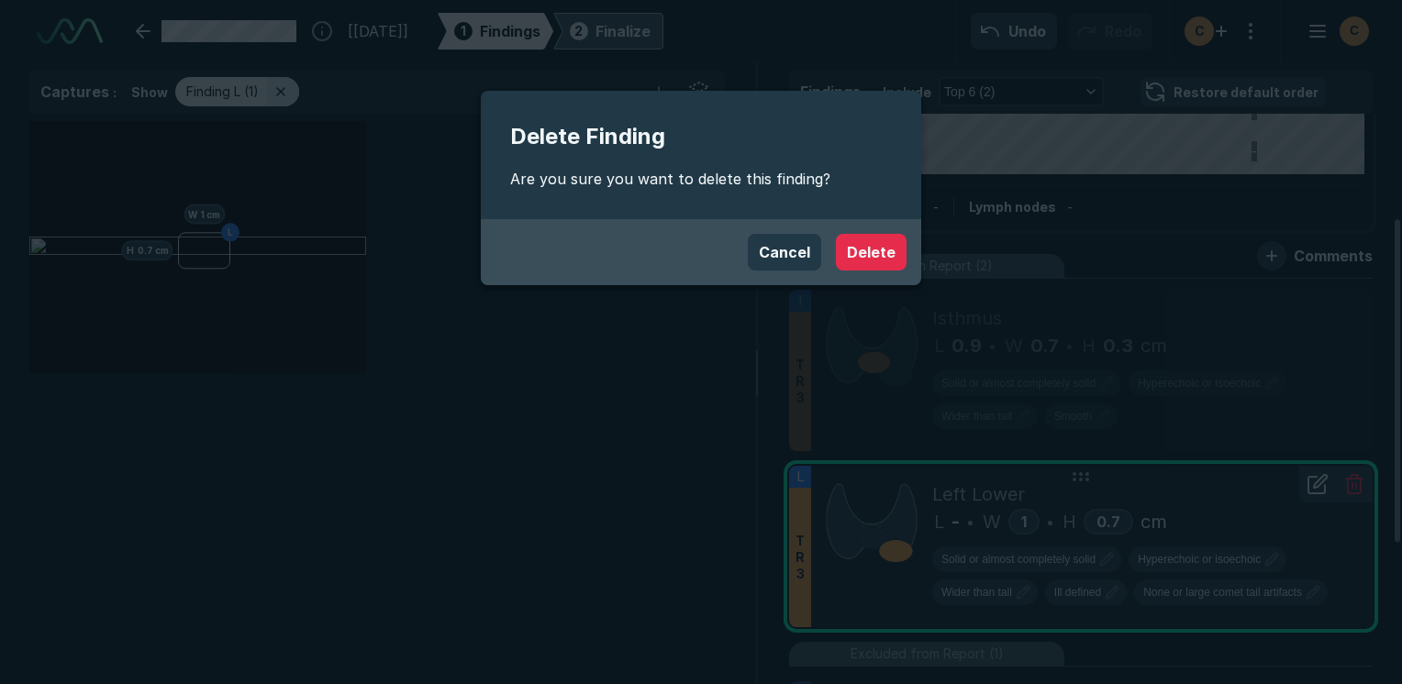
scroll to position [4693, 5458]
click at [889, 259] on button "Delete" at bounding box center [871, 252] width 71 height 37
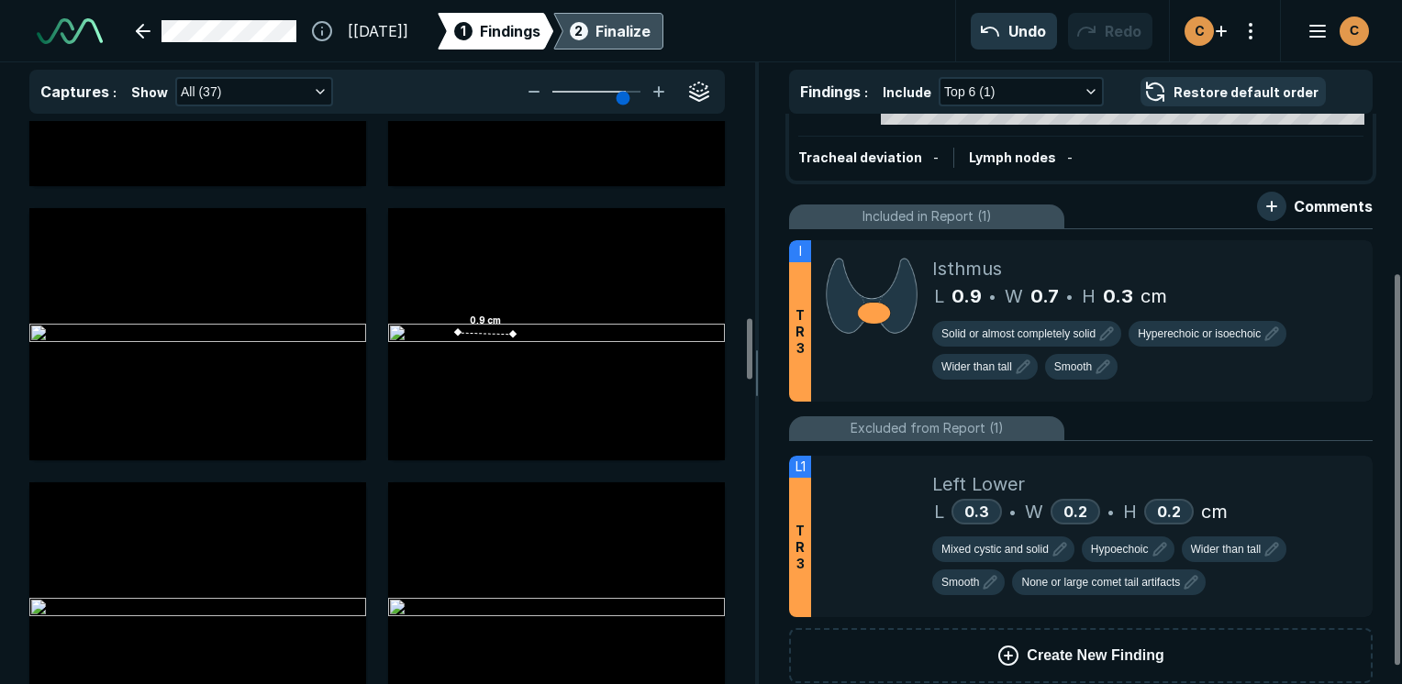
scroll to position [256, 0]
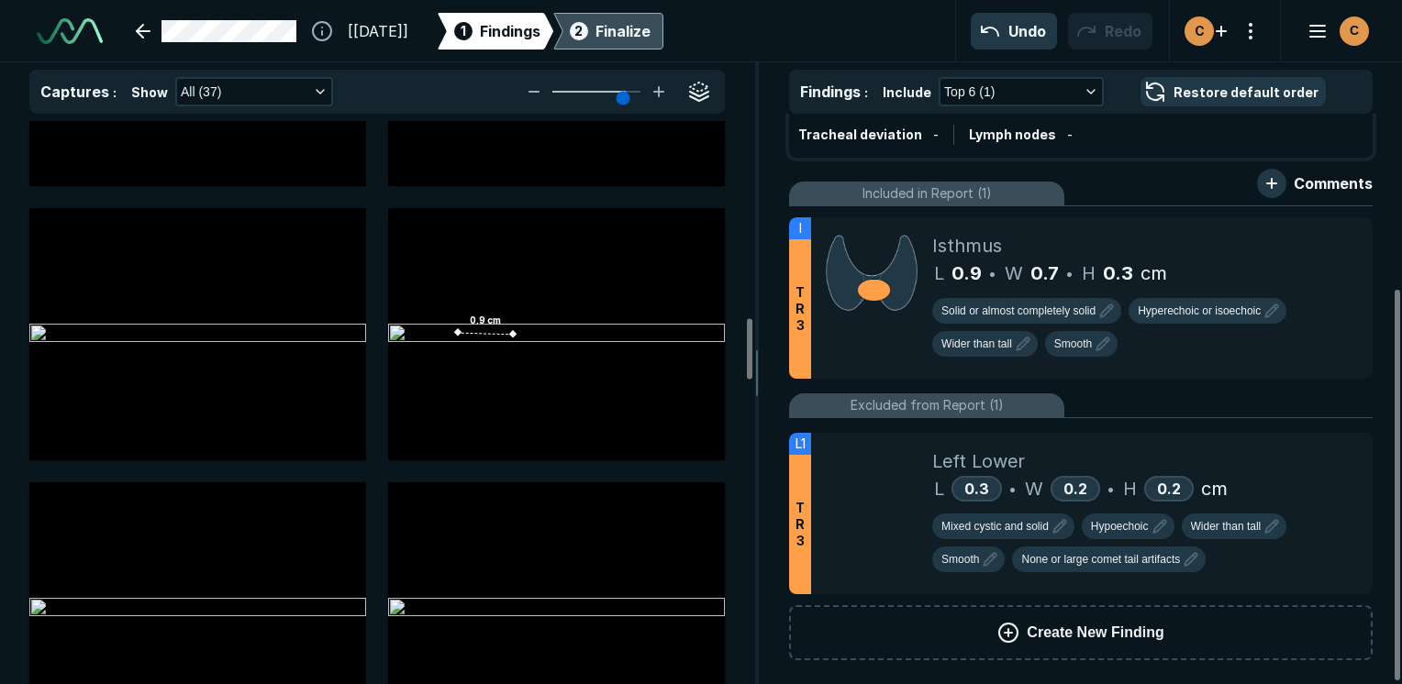
click at [1119, 637] on span "Create New Finding" at bounding box center [1095, 633] width 137 height 22
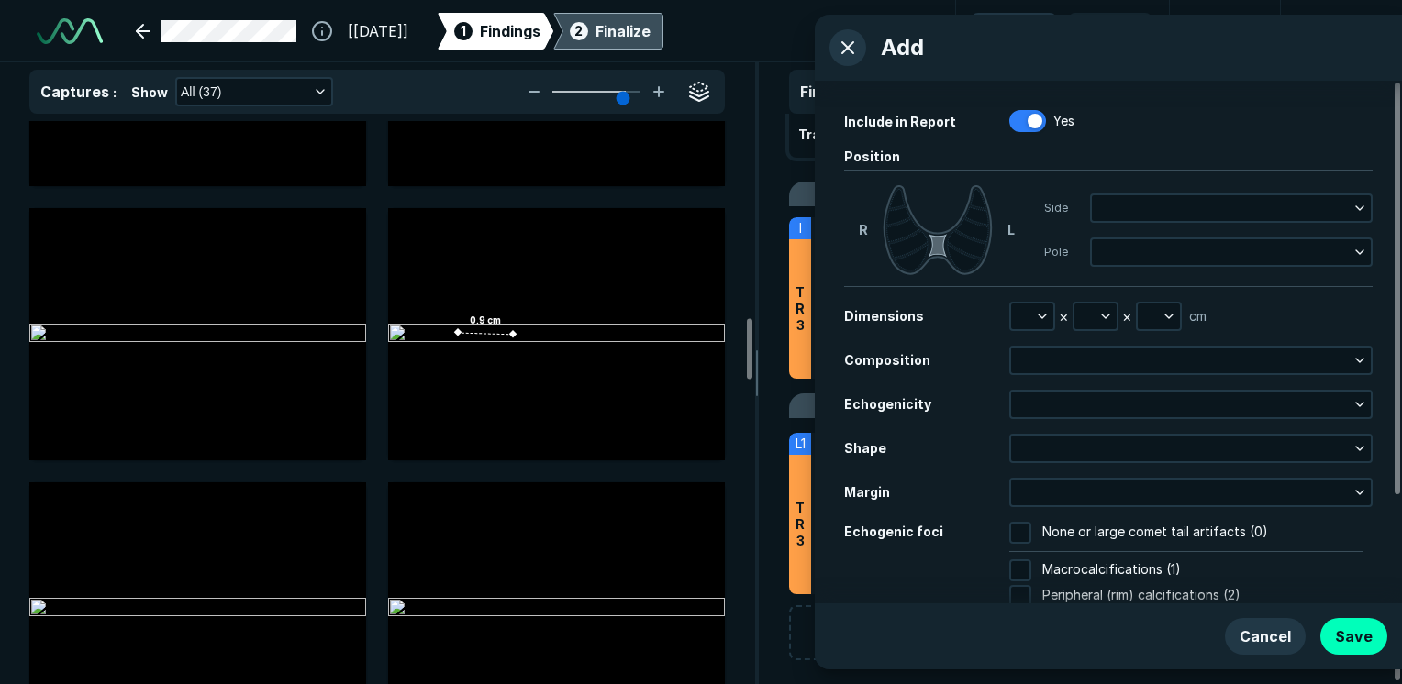
click at [940, 244] on icon at bounding box center [938, 245] width 18 height 23
click at [1029, 310] on button "button" at bounding box center [1032, 317] width 42 height 26
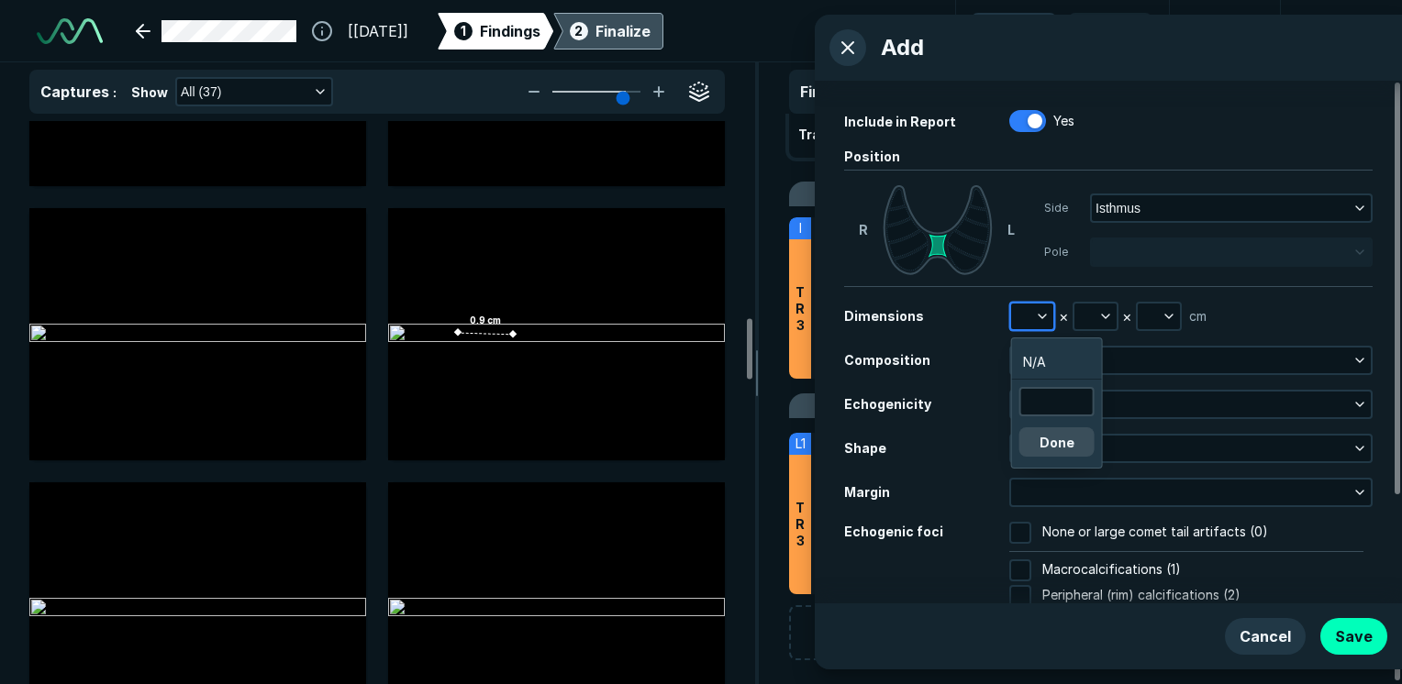
scroll to position [2834, 2764]
click at [1069, 409] on input "text" at bounding box center [1057, 402] width 72 height 26
type input ".9"
click at [1045, 442] on button "Done" at bounding box center [1056, 442] width 75 height 29
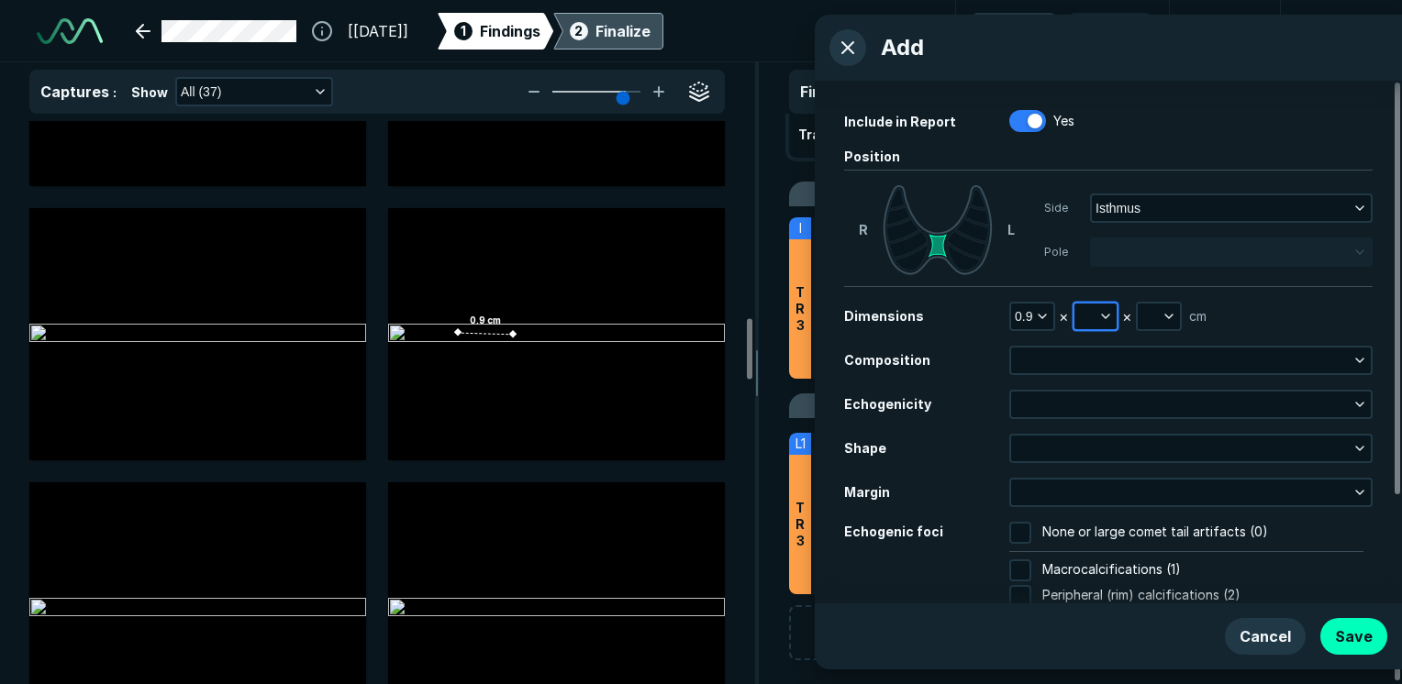
click at [1087, 317] on button "button" at bounding box center [1095, 317] width 42 height 26
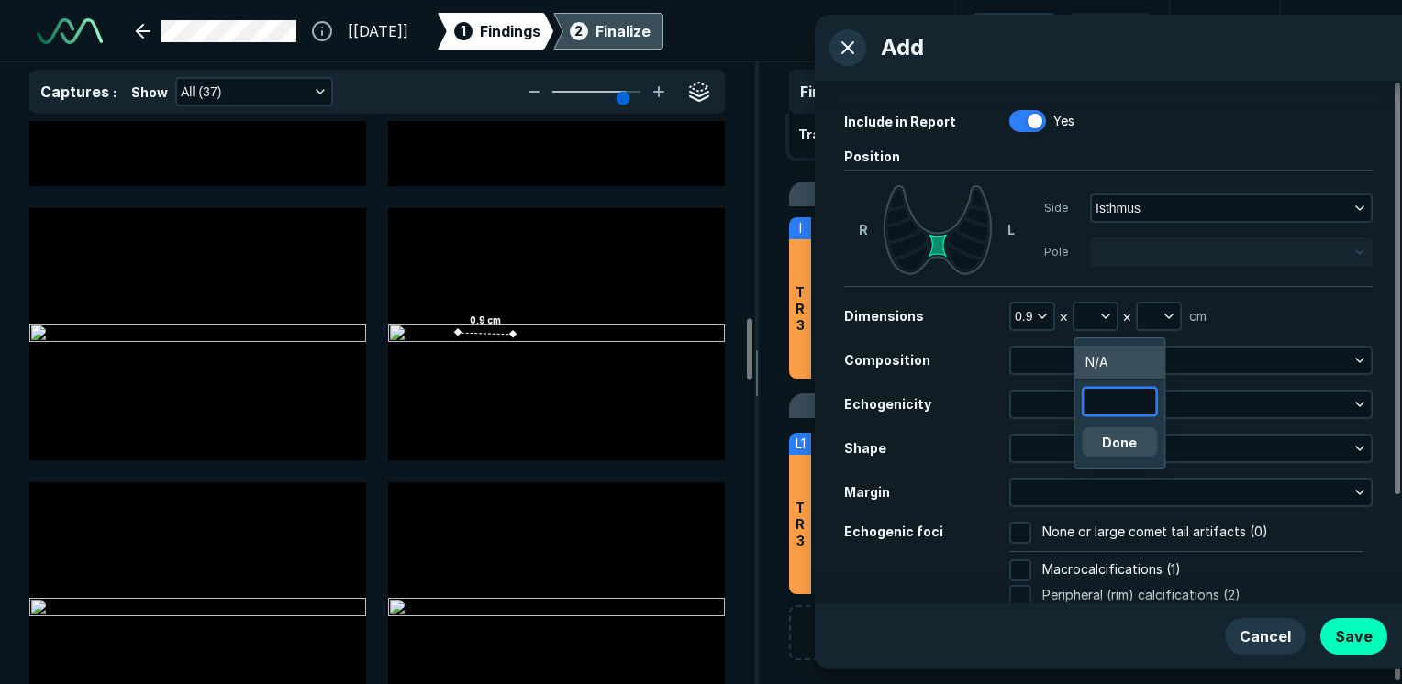
click at [1130, 395] on input "text" at bounding box center [1120, 402] width 72 height 26
type input ".7"
click at [1133, 430] on button "Done" at bounding box center [1119, 442] width 75 height 29
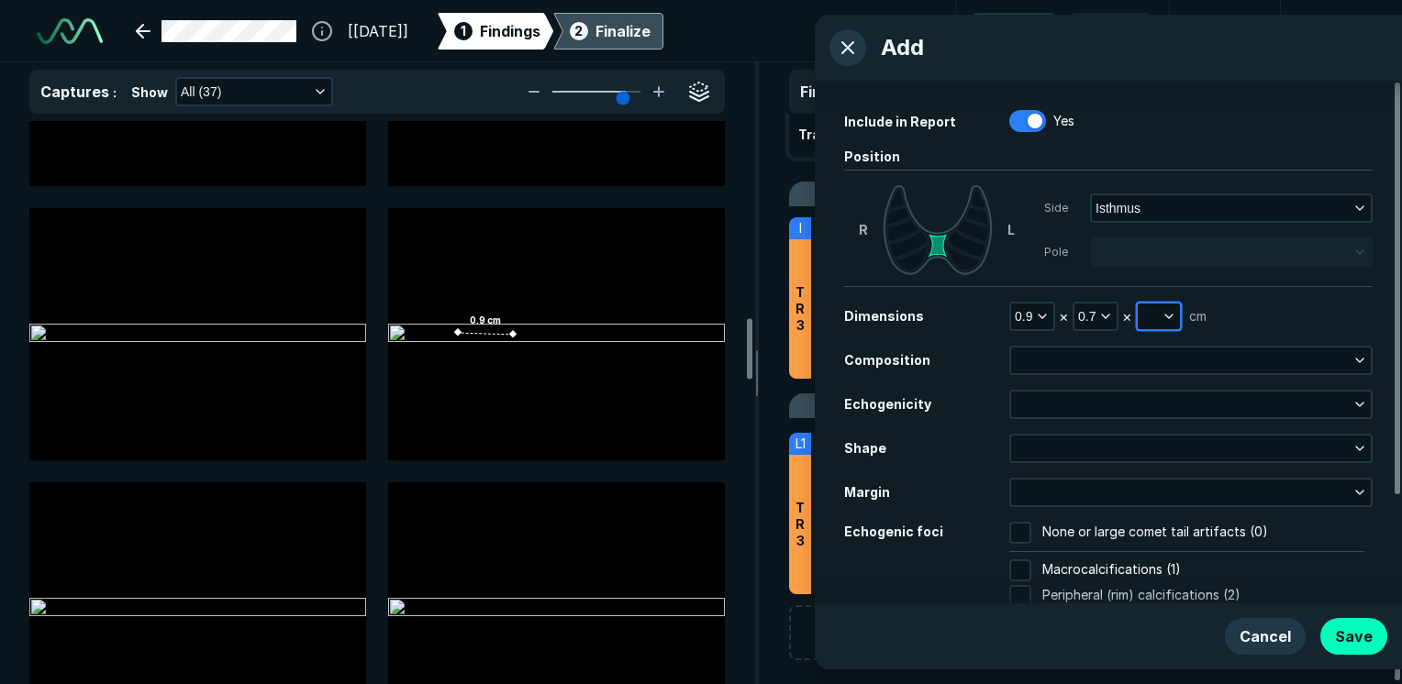
click at [1149, 317] on button "button" at bounding box center [1159, 317] width 42 height 26
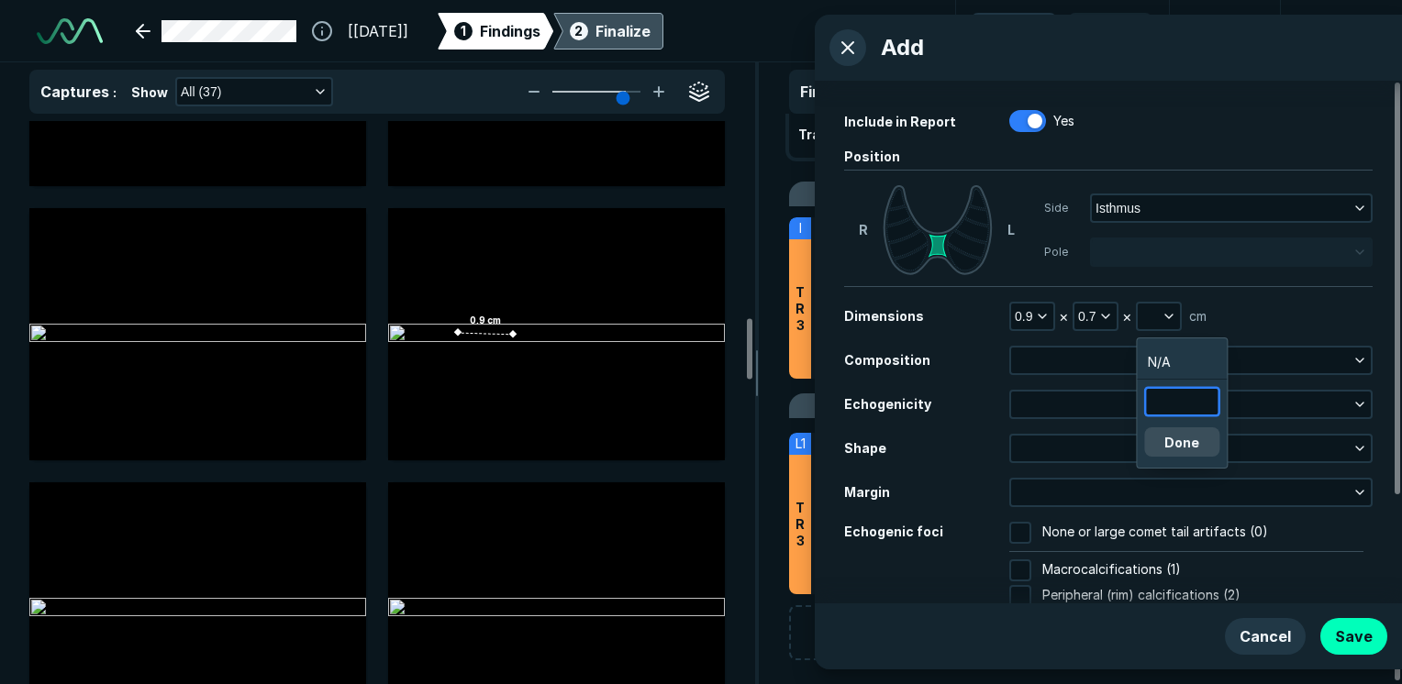
click at [1174, 397] on input "text" at bounding box center [1182, 402] width 72 height 26
type input ".3"
click at [1186, 435] on button "Done" at bounding box center [1181, 442] width 75 height 29
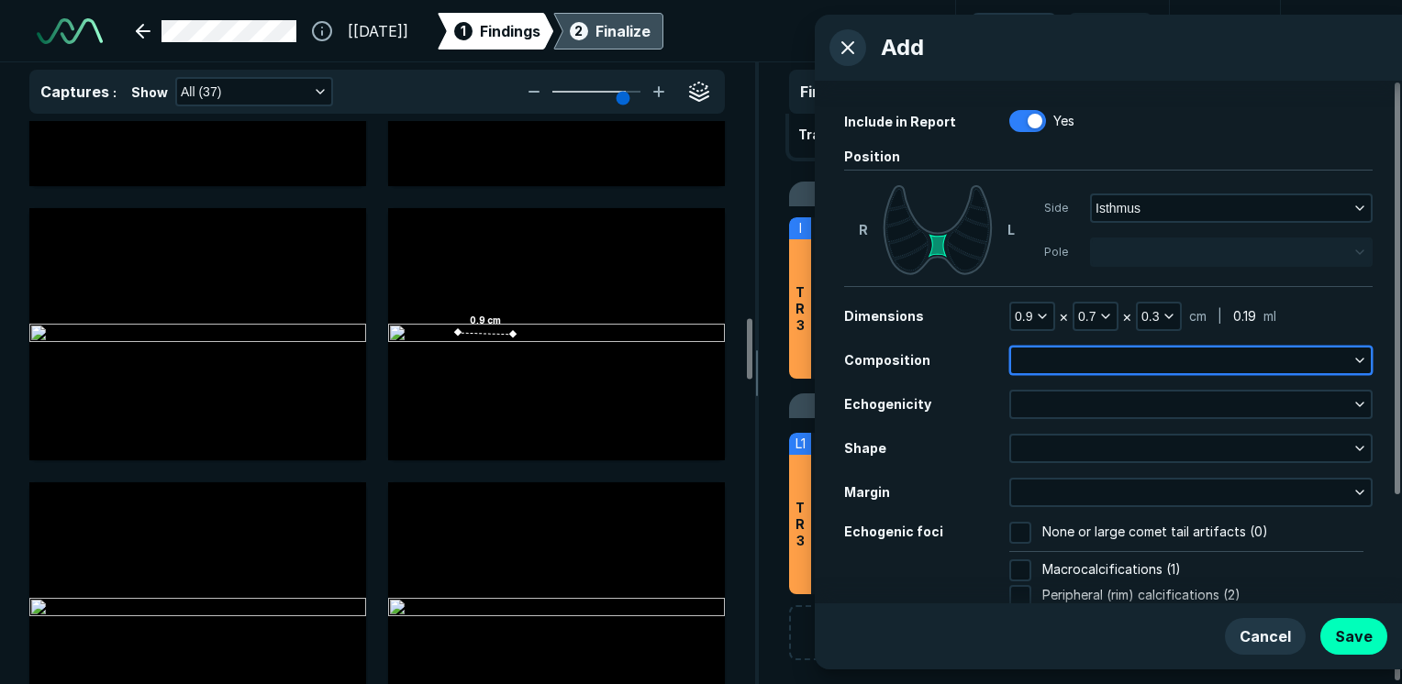
click at [1042, 362] on button "button" at bounding box center [1191, 361] width 360 height 26
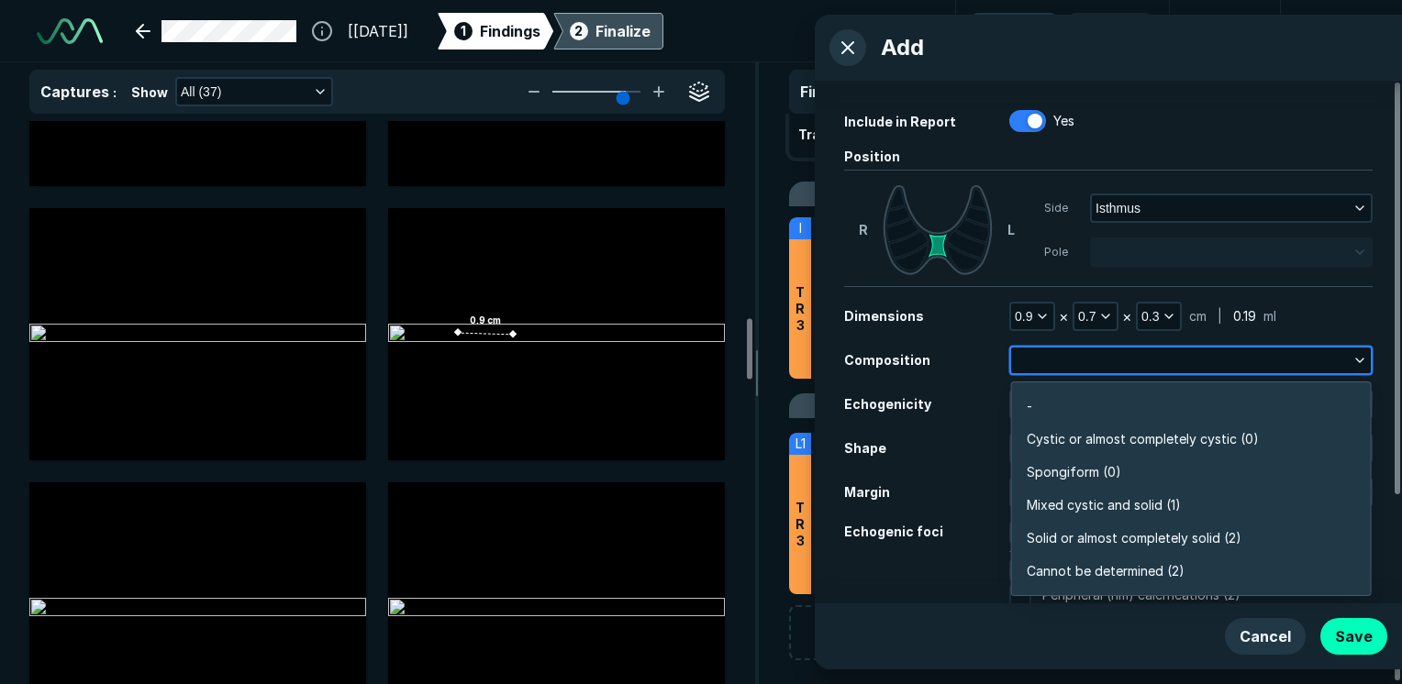
scroll to position [3210, 3973]
click at [1141, 538] on span "Solid or almost completely solid (2)" at bounding box center [1134, 539] width 215 height 20
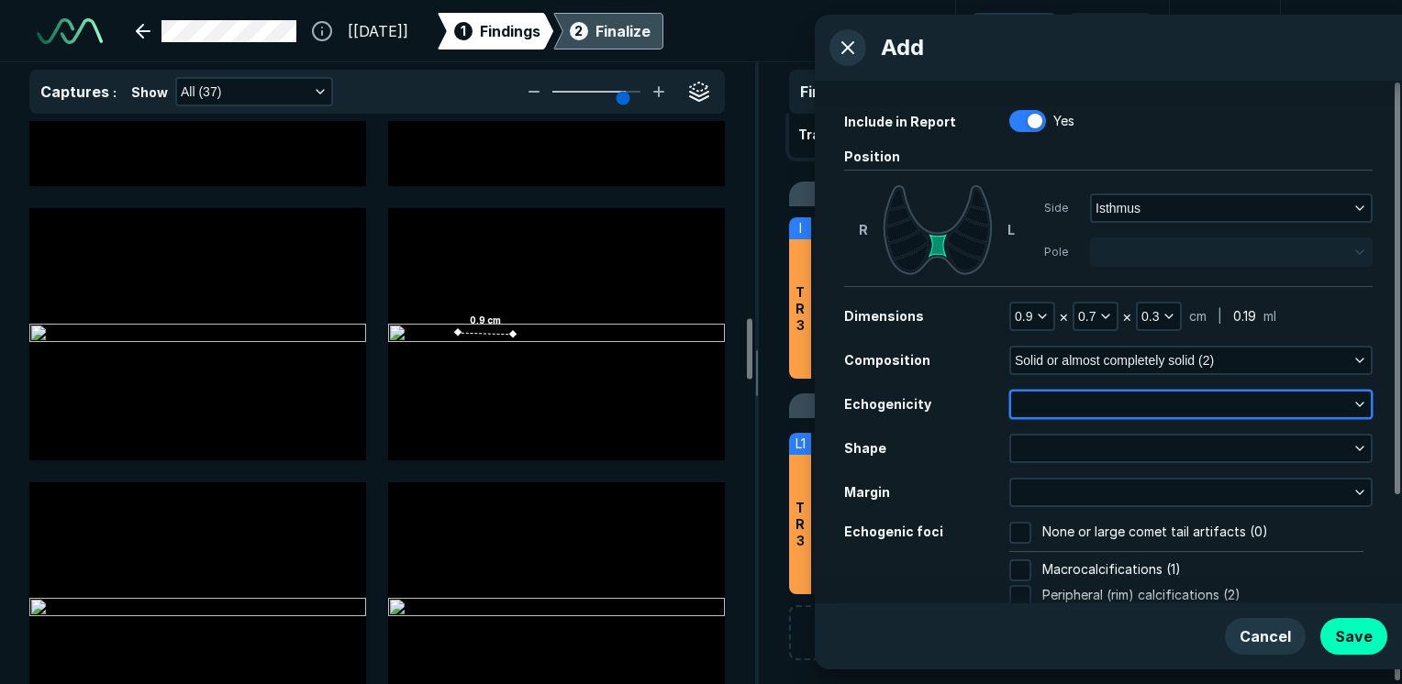
click at [1058, 406] on button "button" at bounding box center [1191, 405] width 360 height 26
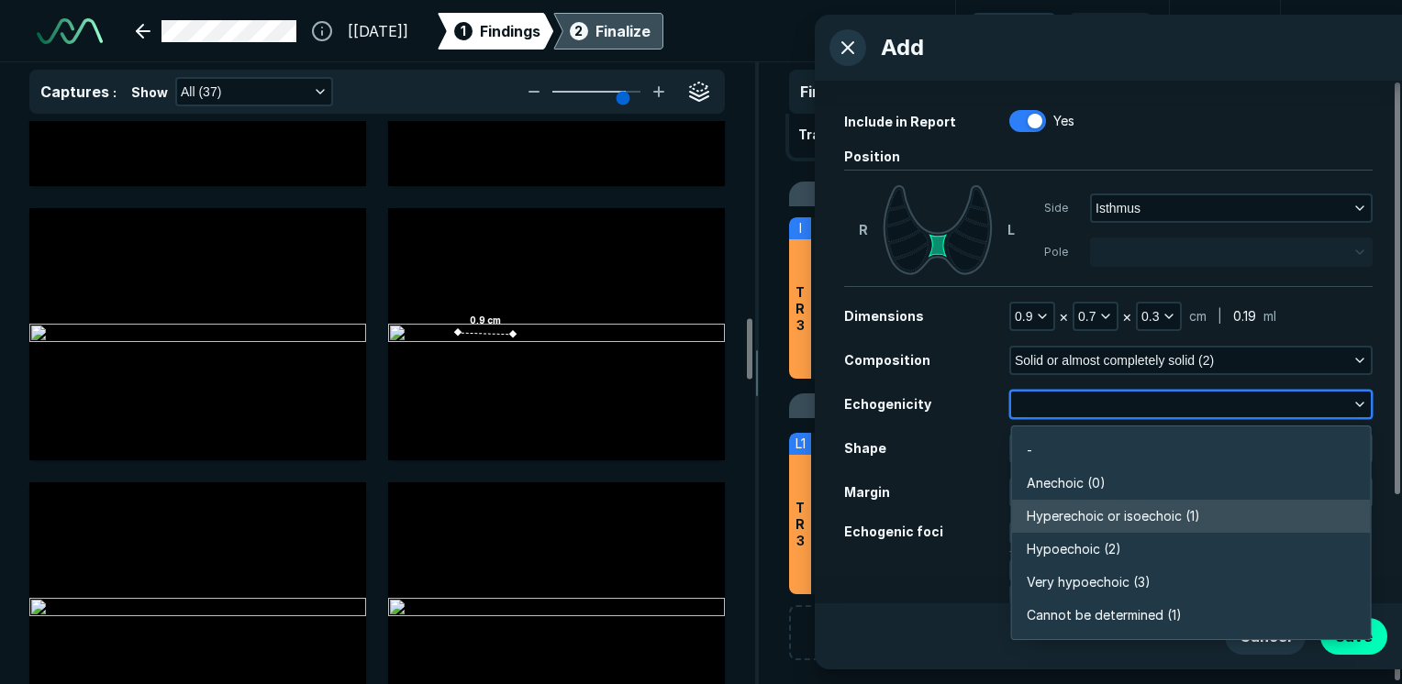
click at [1091, 523] on span "Hyperechoic or isoechoic (1)" at bounding box center [1113, 516] width 173 height 20
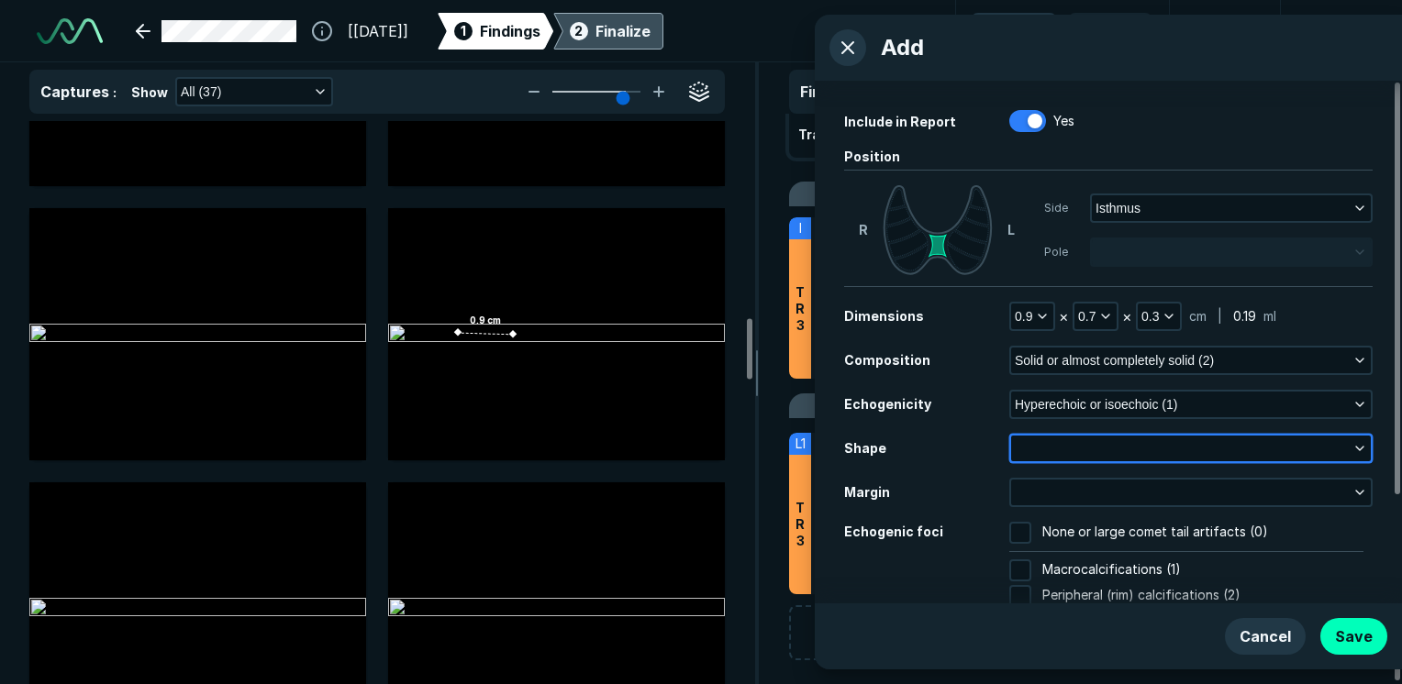
click at [1024, 452] on button "button" at bounding box center [1191, 449] width 360 height 26
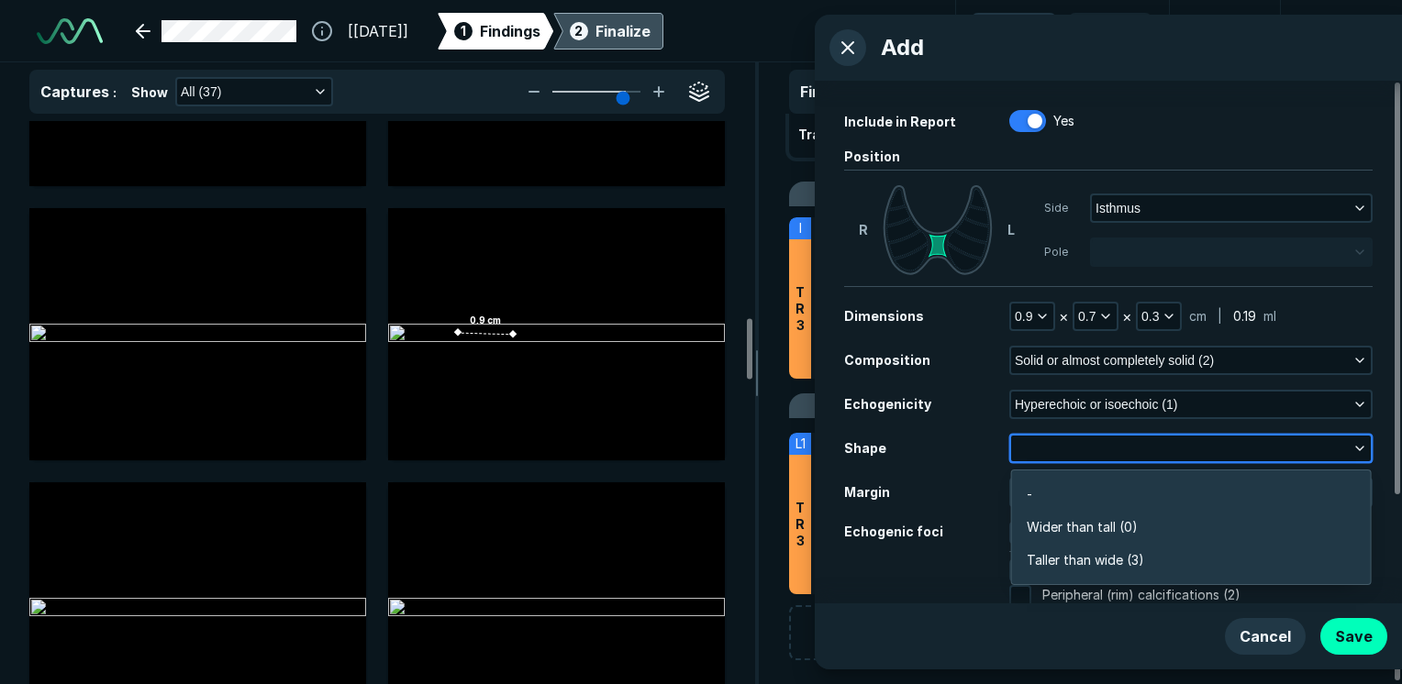
scroll to position [2764, 3973]
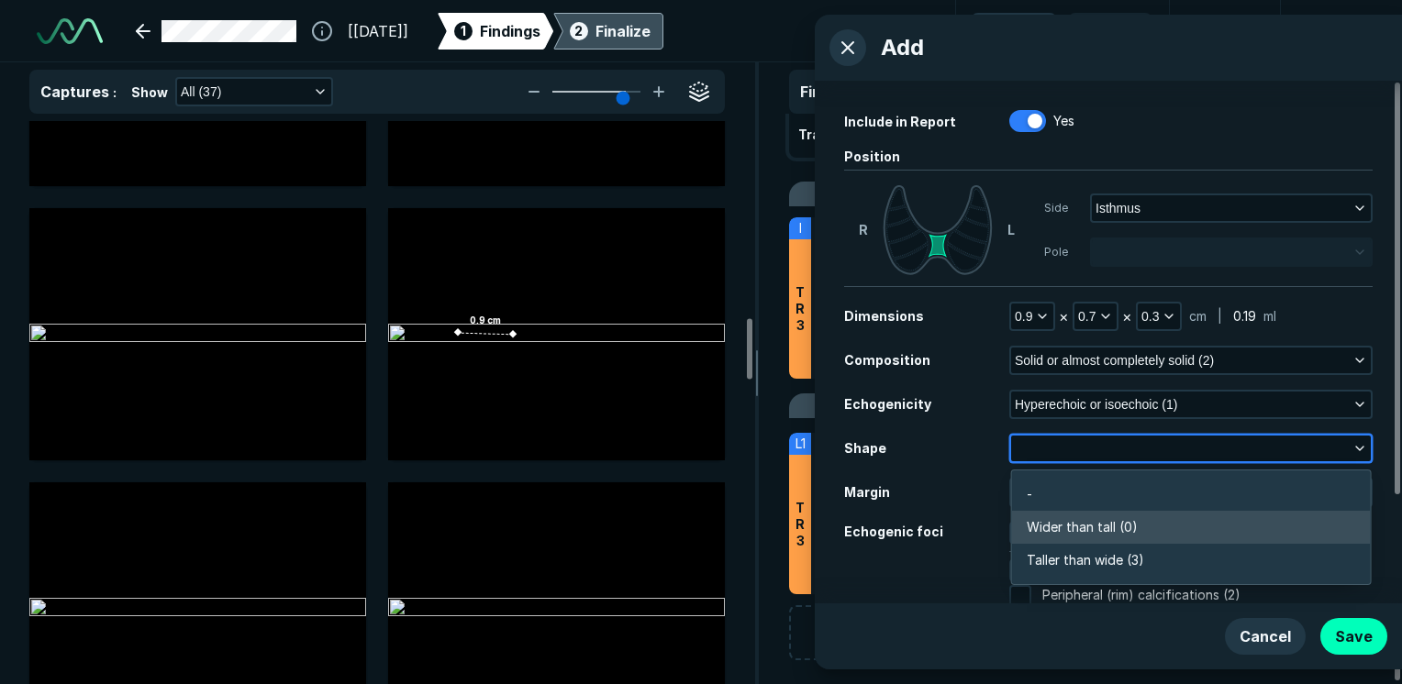
click at [1064, 525] on span "Wider than tall (0)" at bounding box center [1082, 527] width 111 height 20
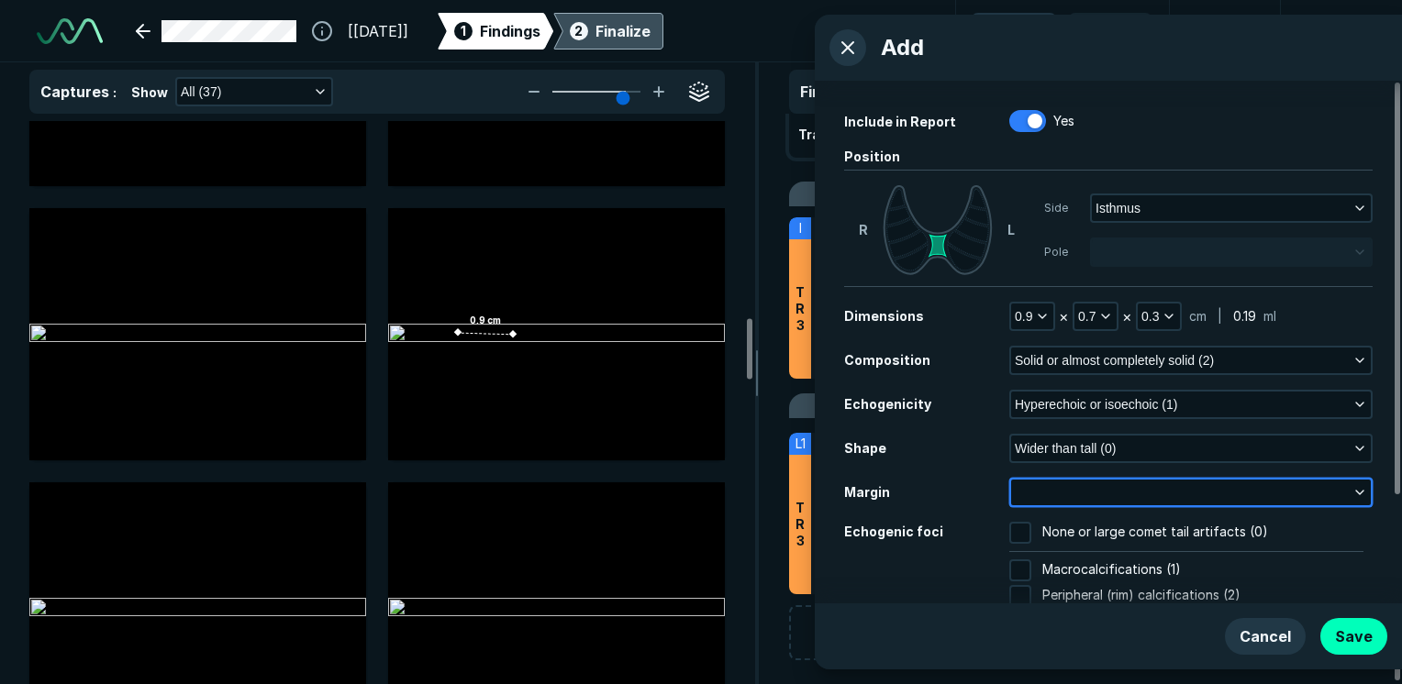
click at [1031, 486] on button "button" at bounding box center [1191, 493] width 360 height 26
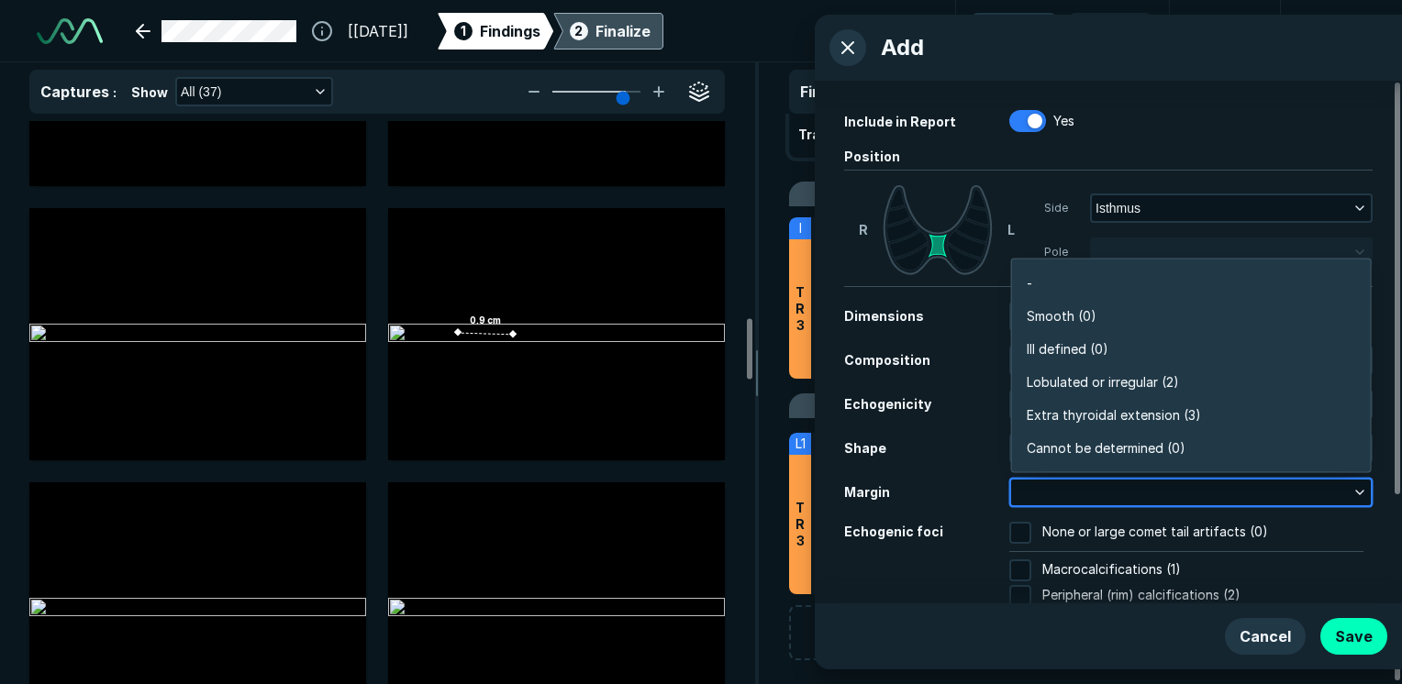
scroll to position [3210, 3973]
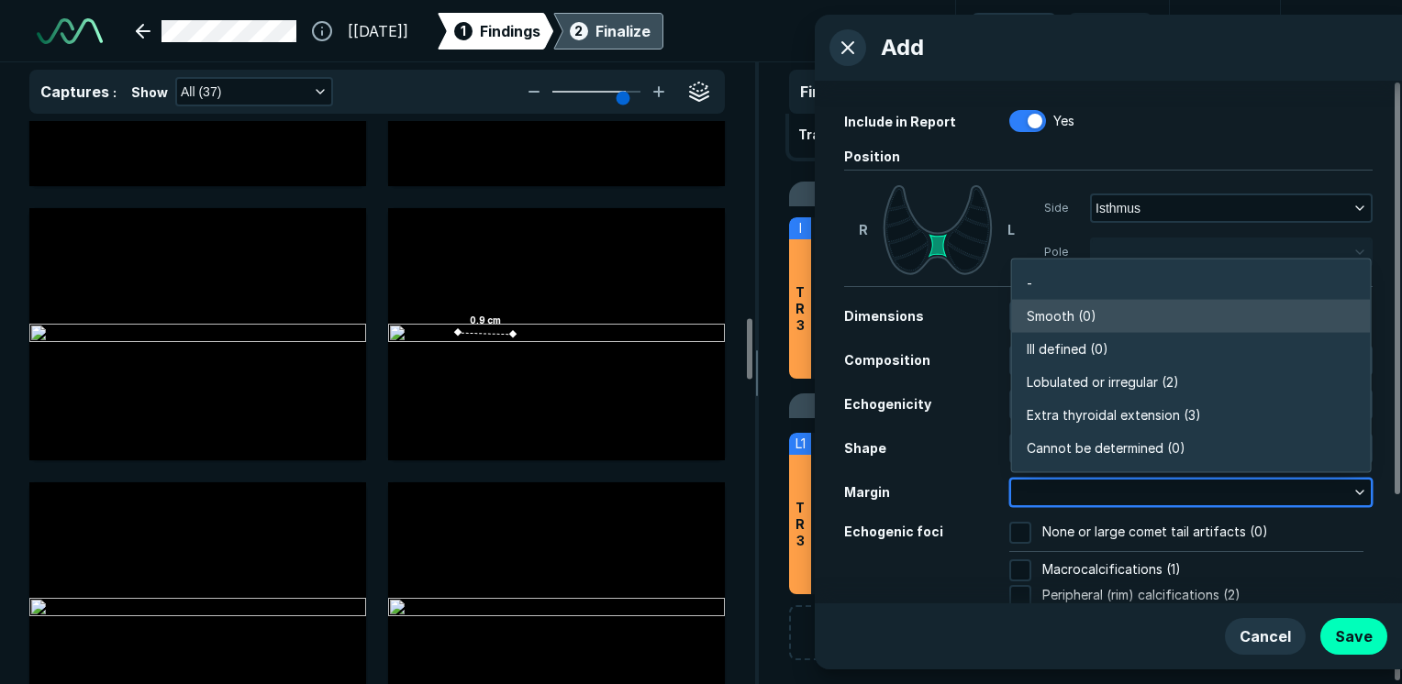
click at [1047, 310] on span "Smooth (0)" at bounding box center [1062, 316] width 70 height 20
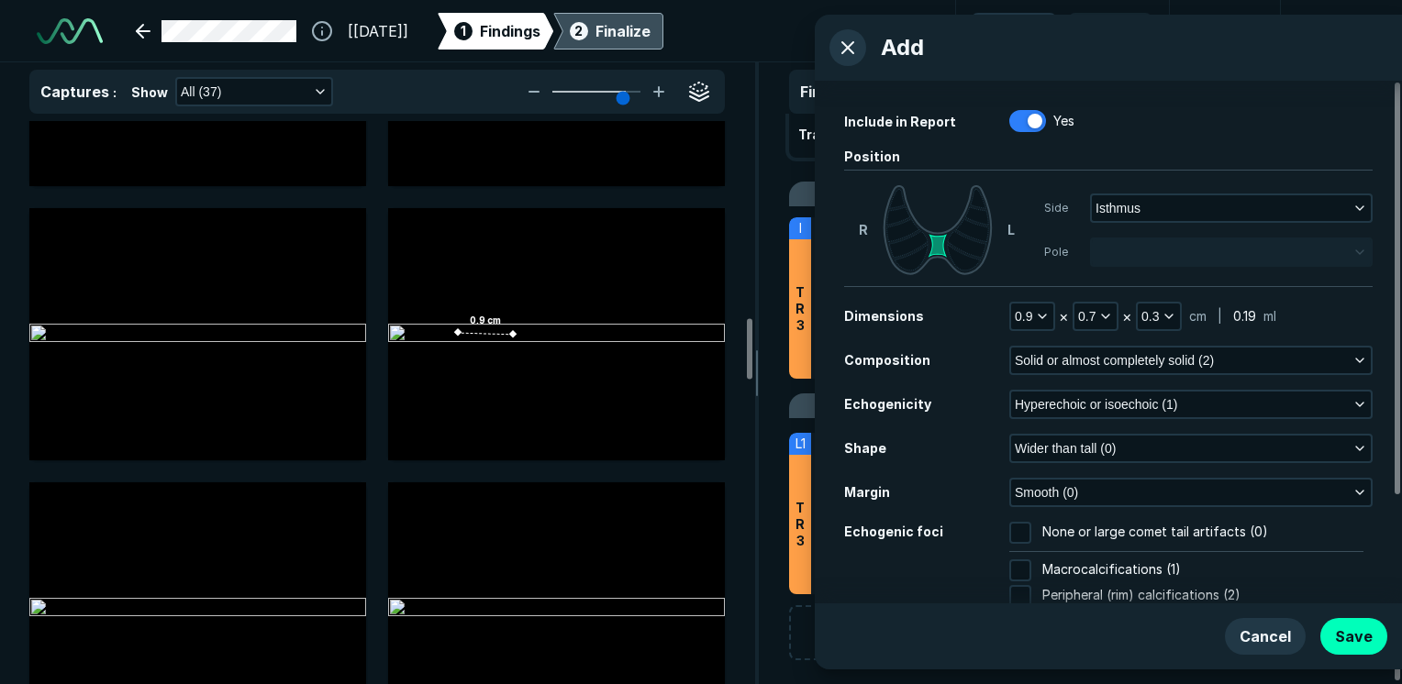
click at [1129, 538] on span "None or large comet tail artifacts (0)" at bounding box center [1155, 533] width 226 height 22
click at [1031, 538] on input "None or large comet tail artifacts (0)" at bounding box center [1020, 533] width 22 height 22
checkbox input "true"
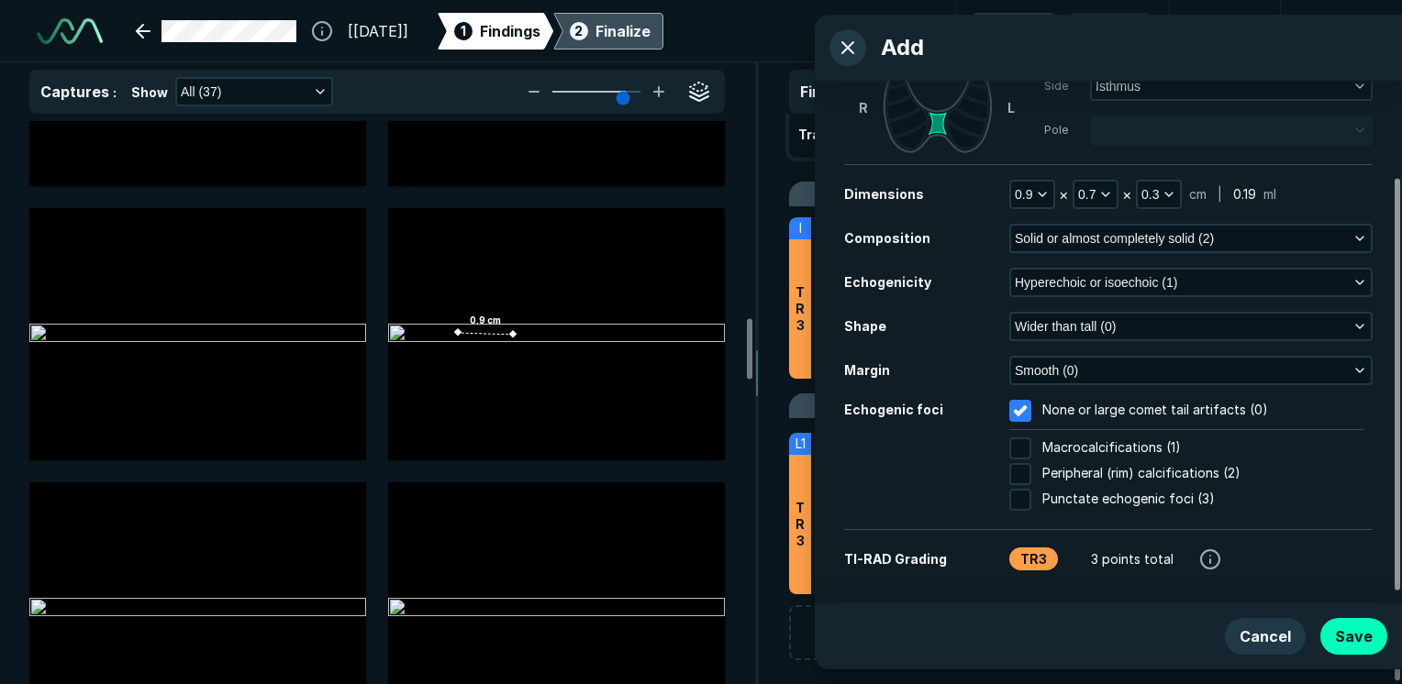
scroll to position [136, 0]
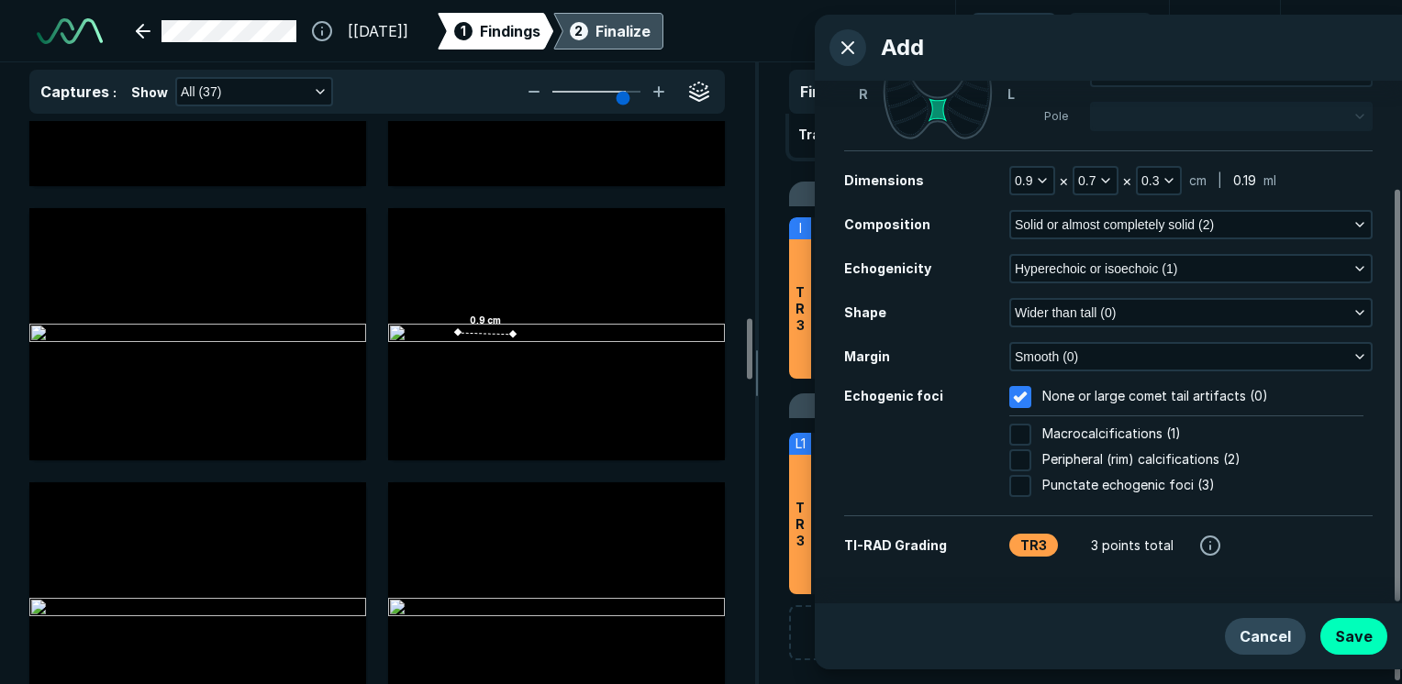
click at [1301, 639] on button "Cancel" at bounding box center [1265, 636] width 81 height 37
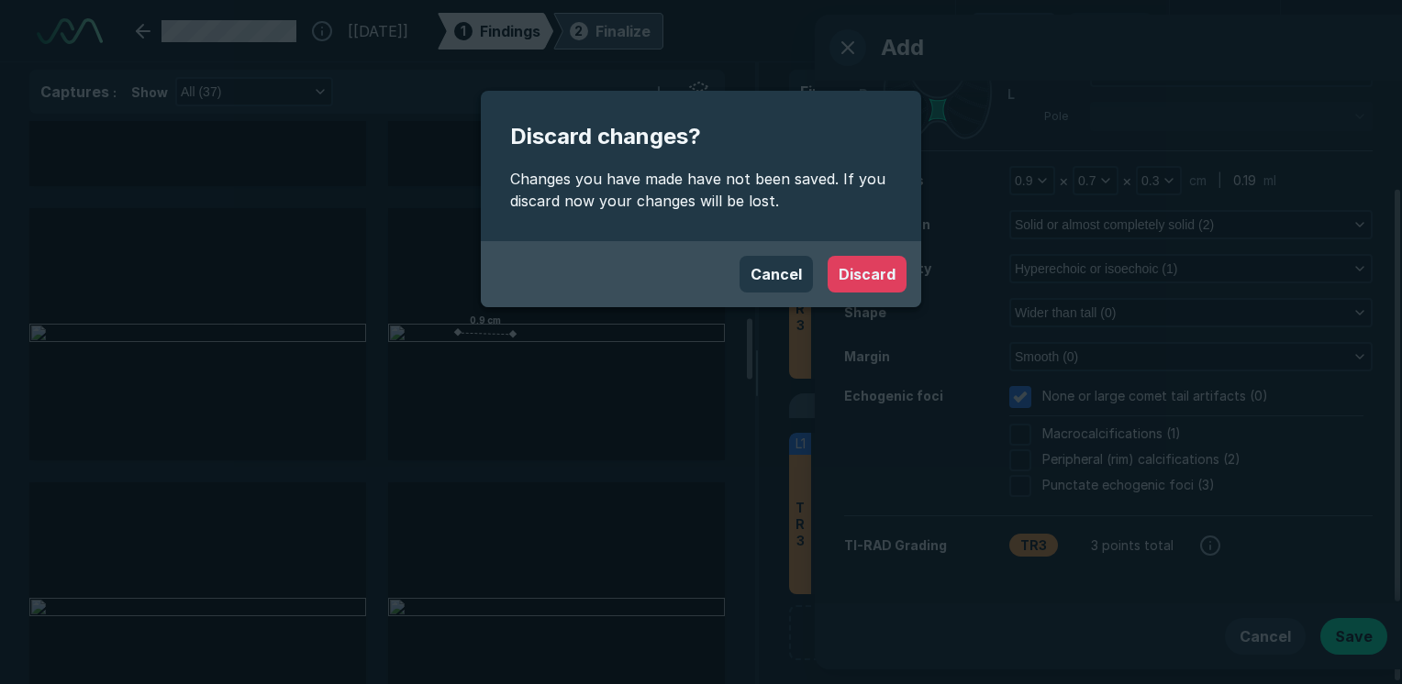
click at [890, 273] on button "Discard" at bounding box center [867, 274] width 79 height 37
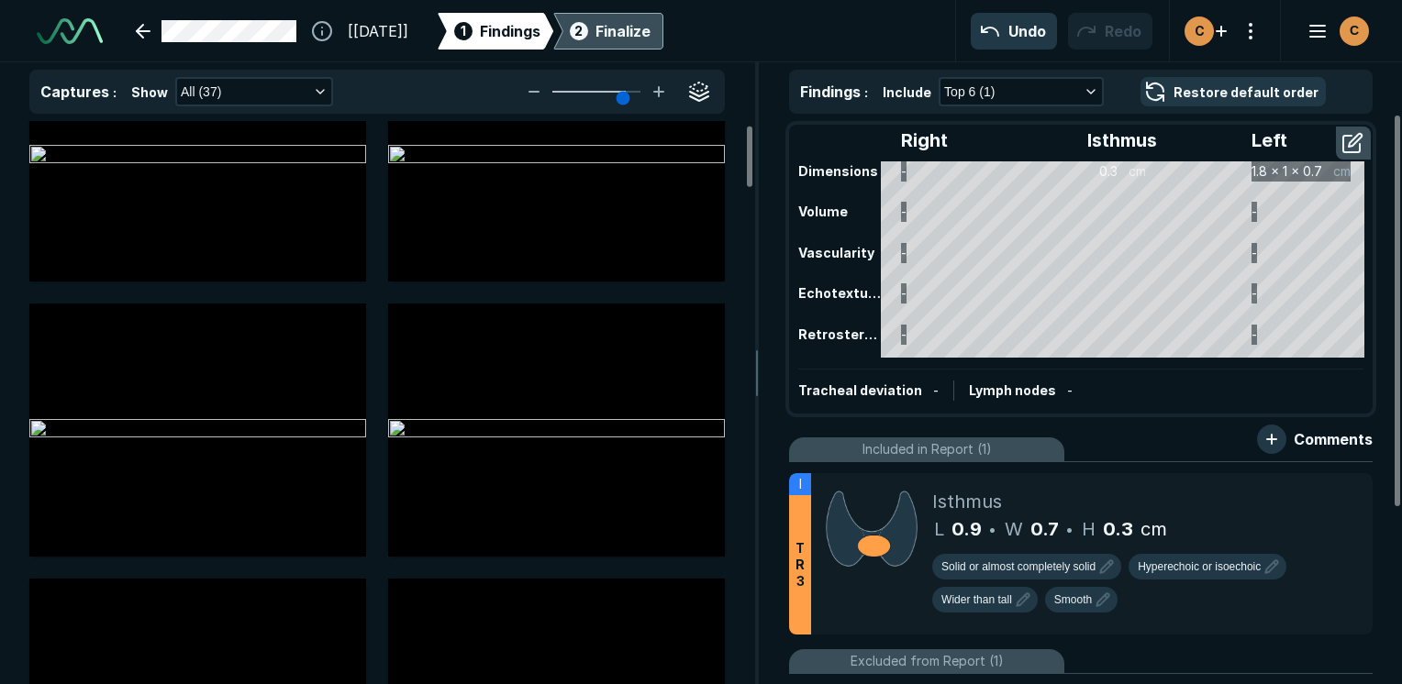
scroll to position [0, 0]
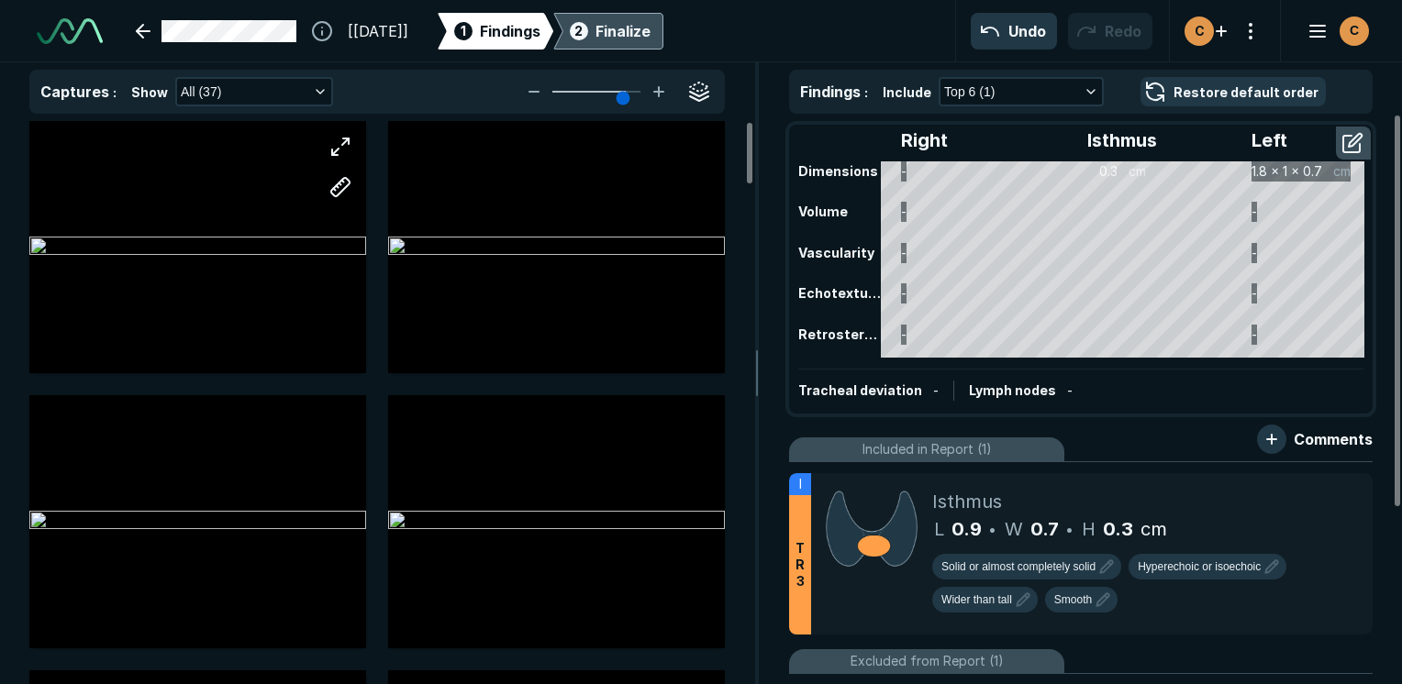
click at [315, 225] on div at bounding box center [197, 247] width 337 height 252
click at [99, 217] on div at bounding box center [197, 247] width 337 height 252
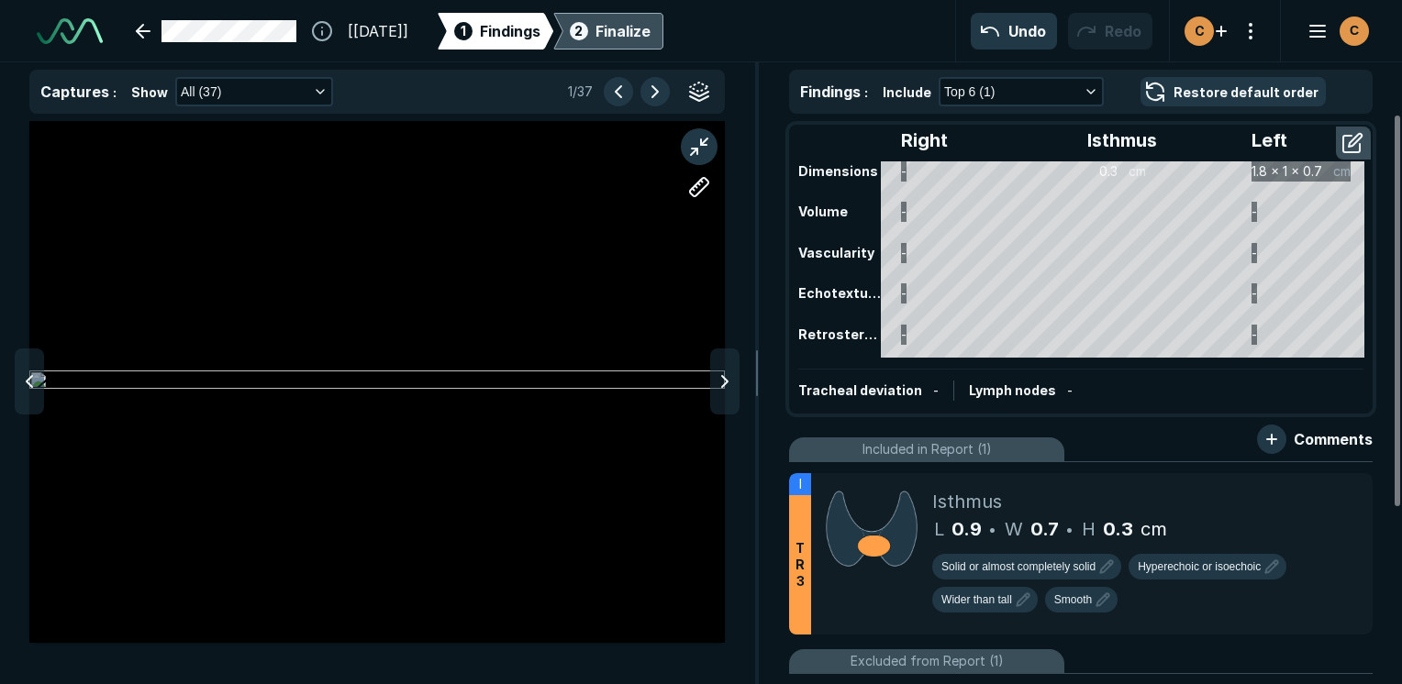
scroll to position [4693, 5458]
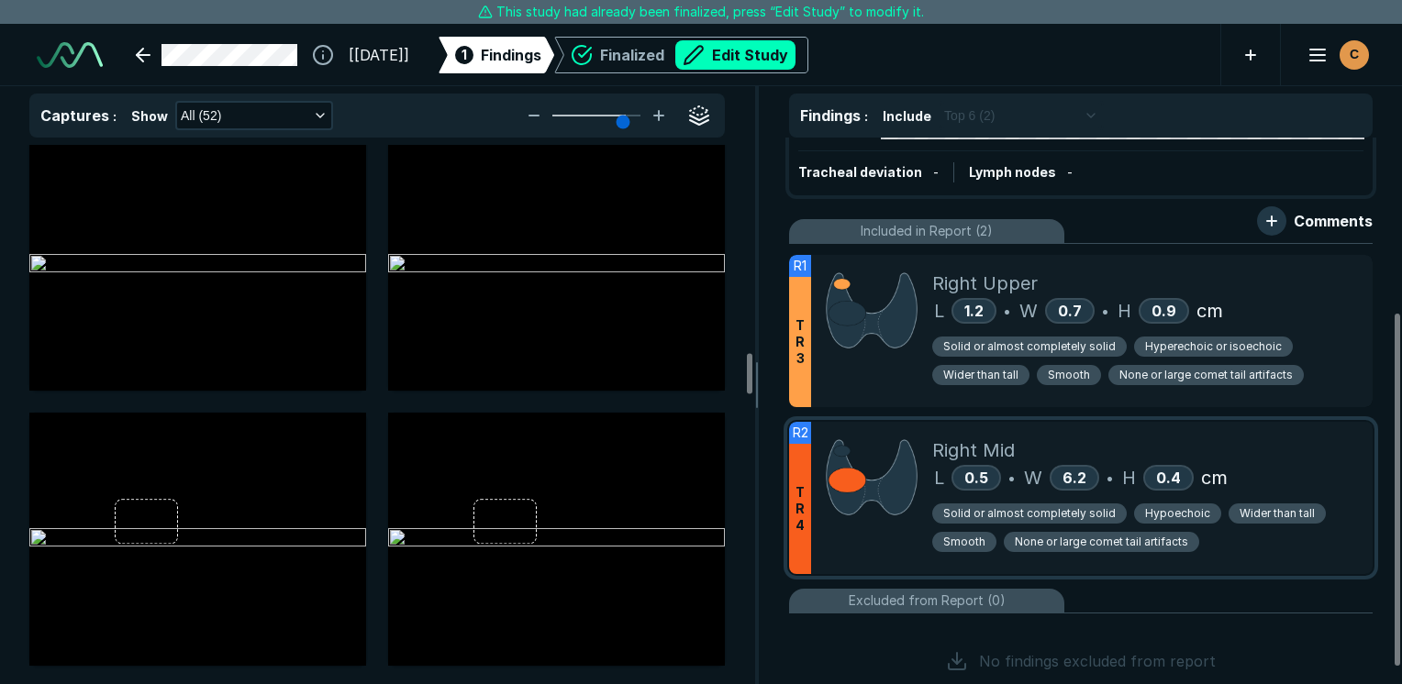
scroll to position [275, 0]
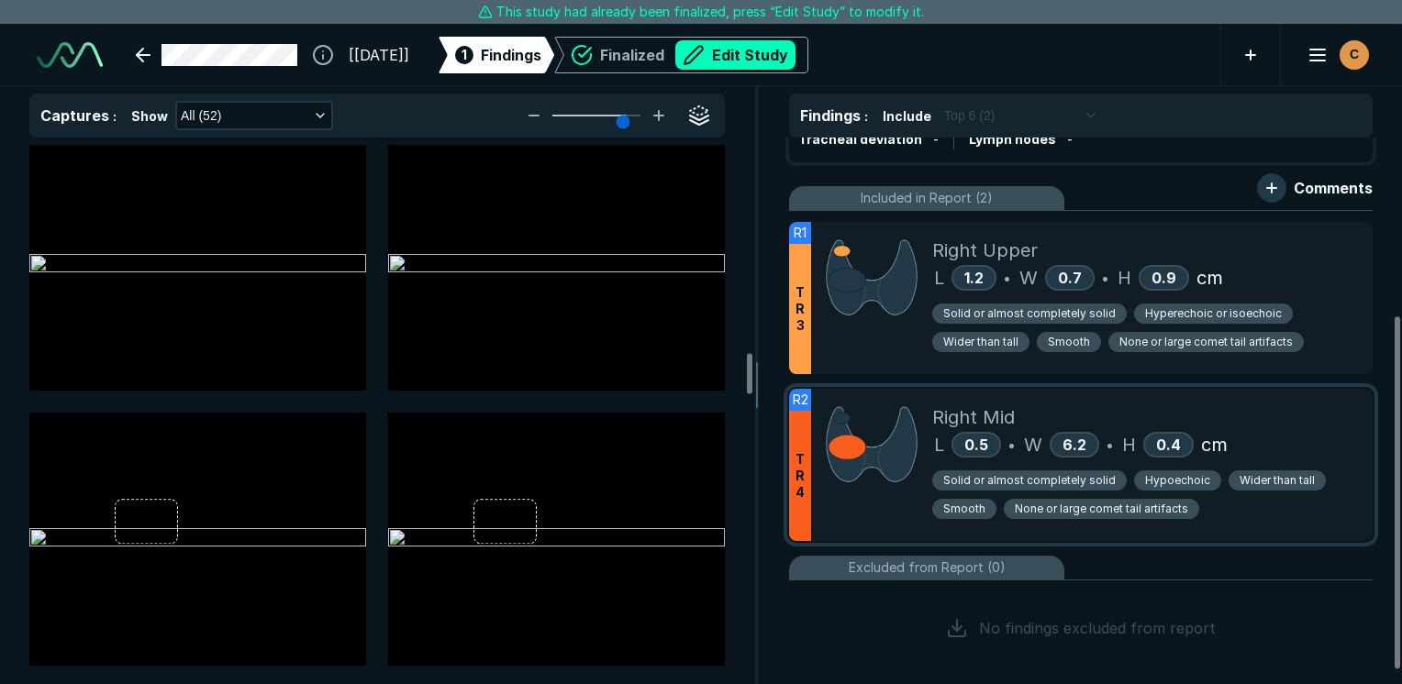
click at [1126, 398] on div "Right Mid L 0.5 • W 6.2 • H 0.4 cm Solid or almost completely solid Hypoechoic …" at bounding box center [1145, 465] width 426 height 152
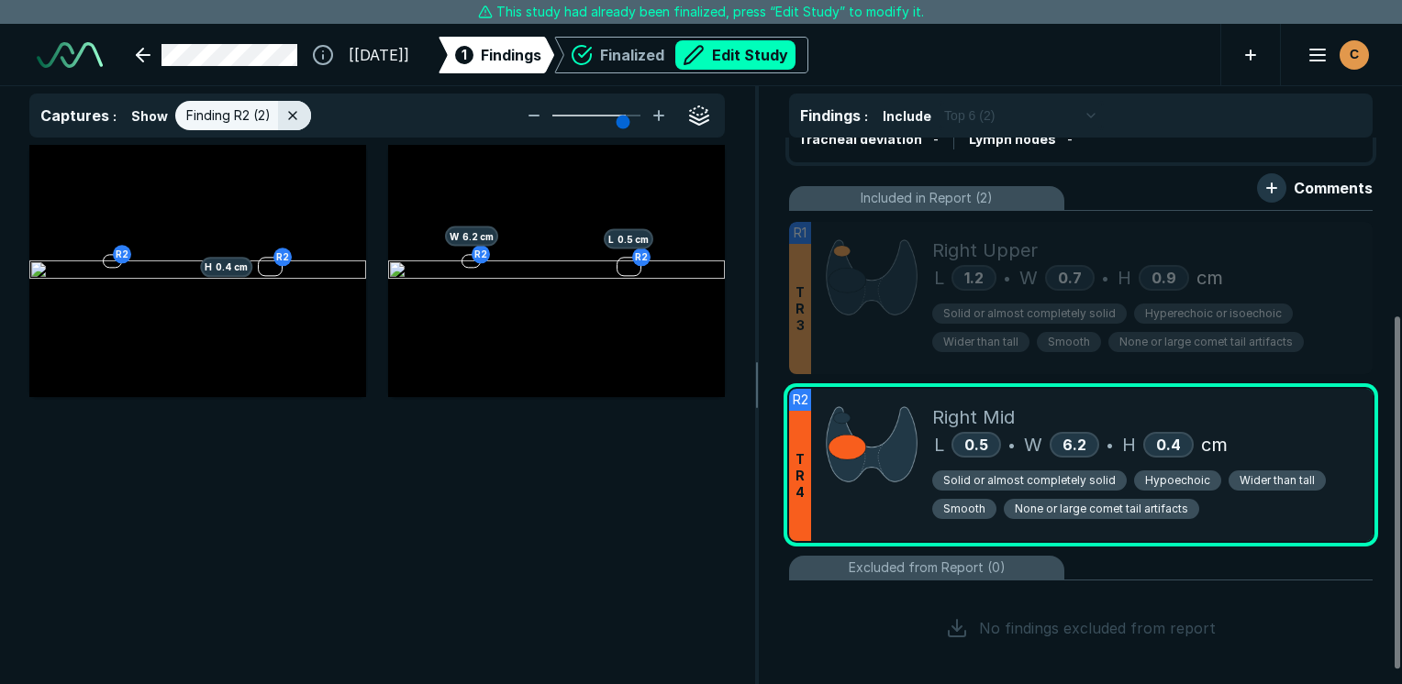
scroll to position [4587, 5458]
click at [1351, 428] on div "Right Mid" at bounding box center [1145, 418] width 426 height 28
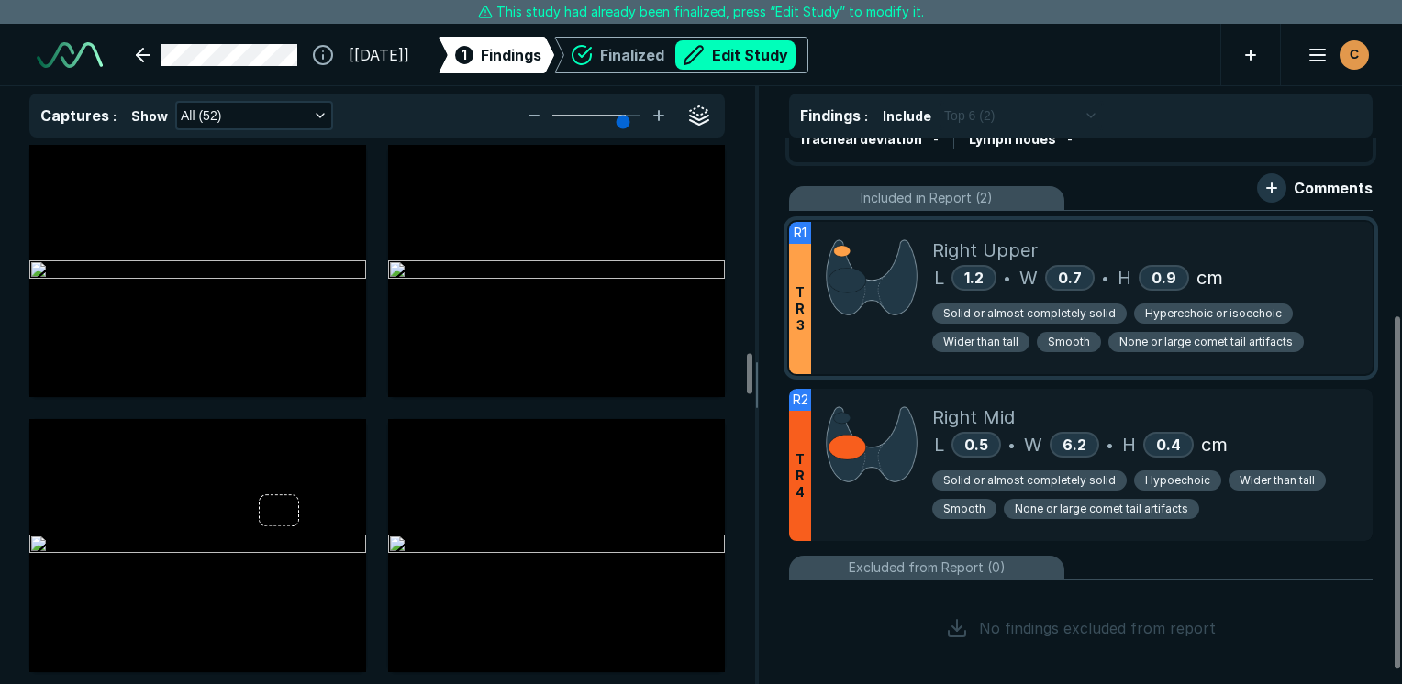
scroll to position [2753, 0]
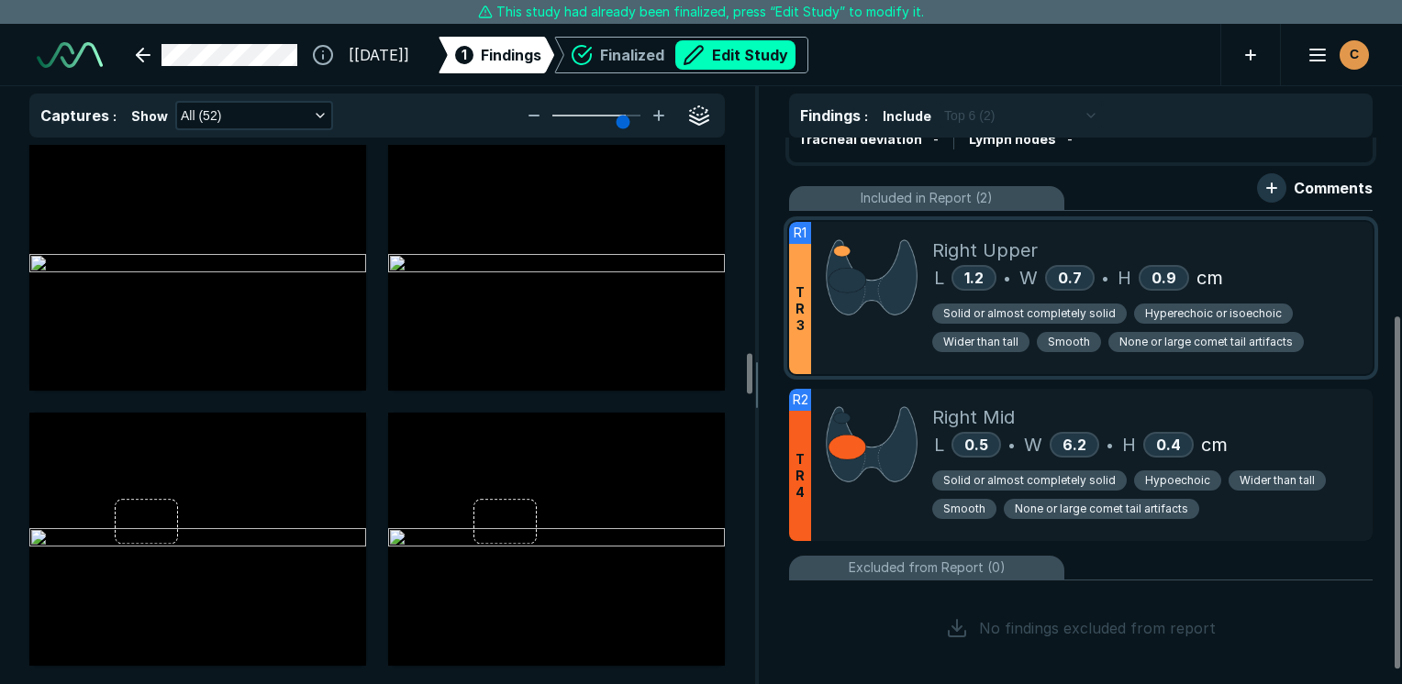
click at [1338, 273] on div "L 1.2 • W 0.7 • H 0.9 cm" at bounding box center [1145, 278] width 426 height 28
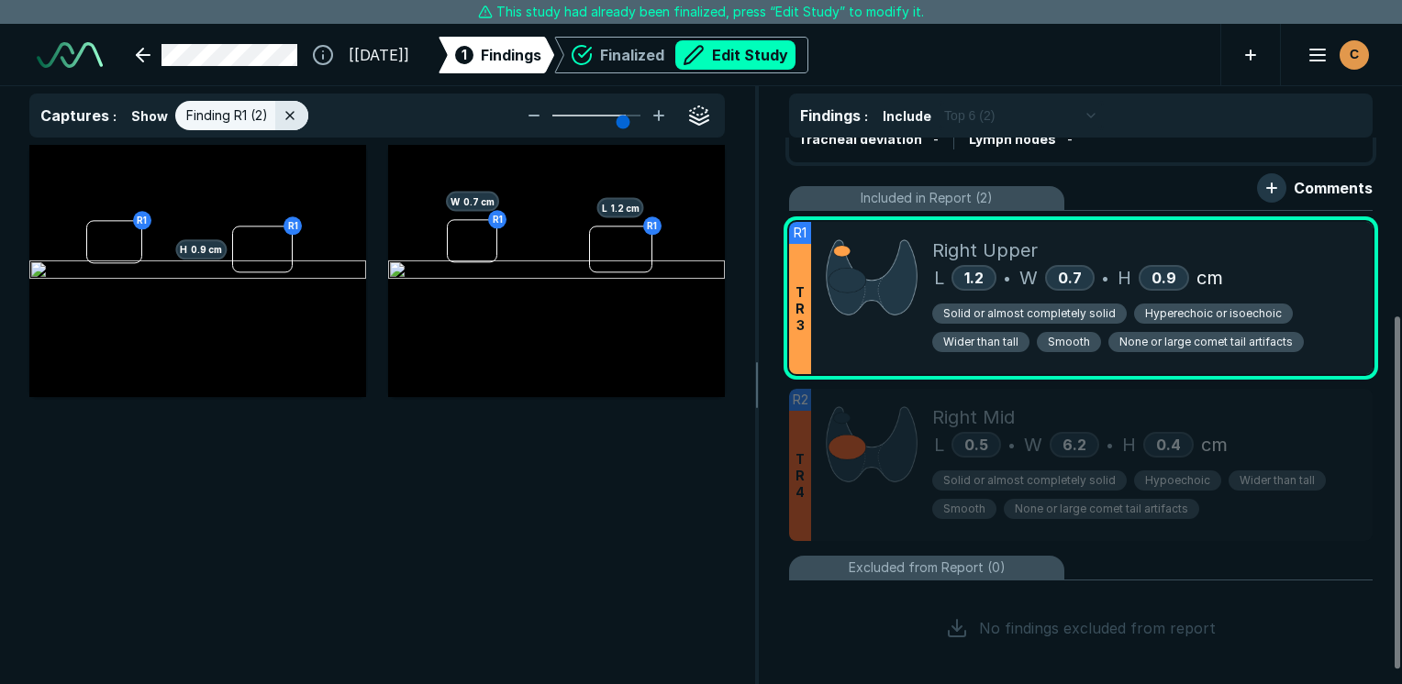
scroll to position [4587, 5458]
click at [1302, 254] on div "Right Upper" at bounding box center [1145, 251] width 426 height 28
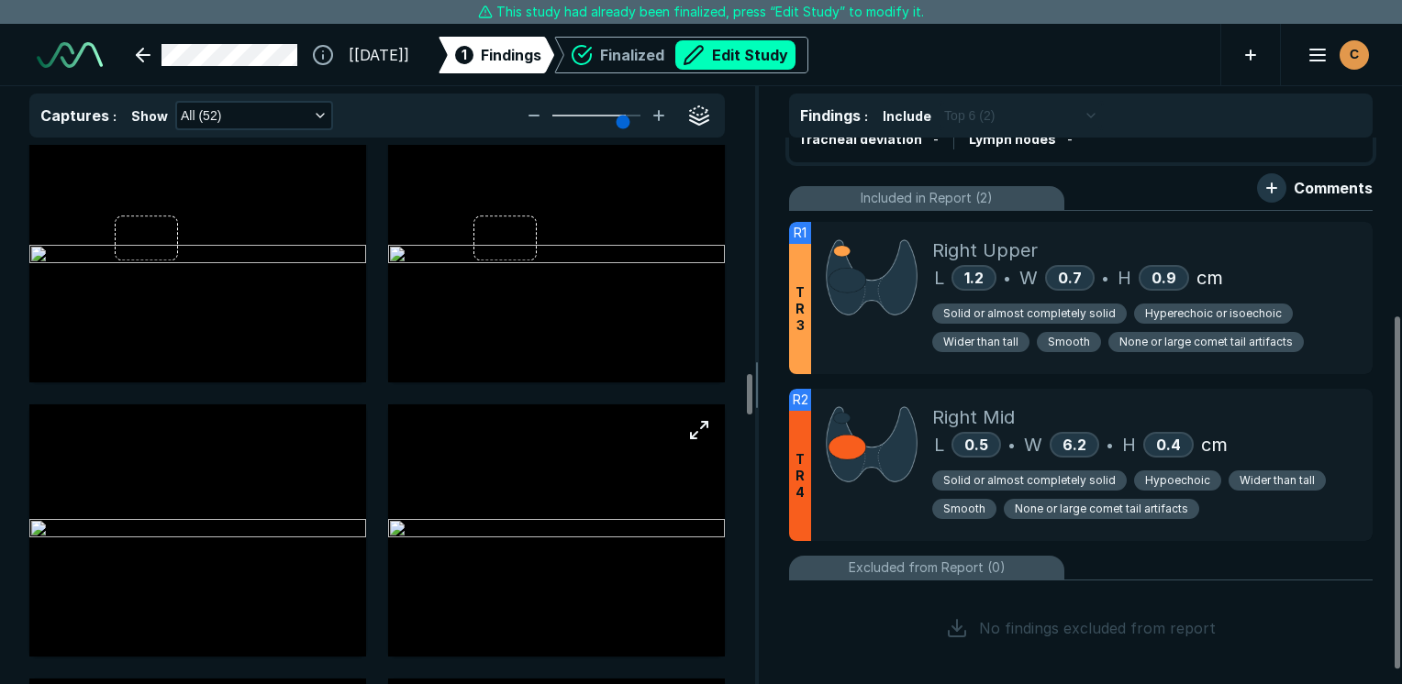
scroll to position [3028, 0]
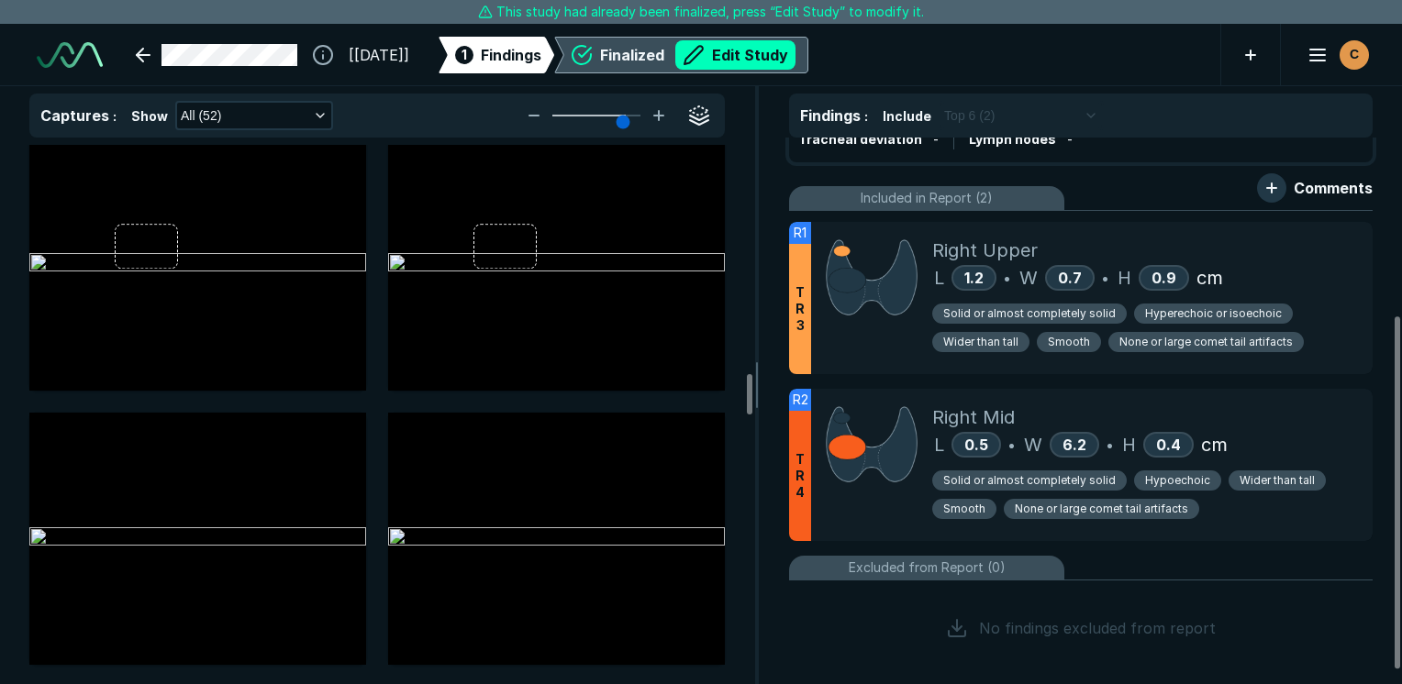
click at [651, 42] on div "Finalized Edit Study" at bounding box center [697, 54] width 195 height 29
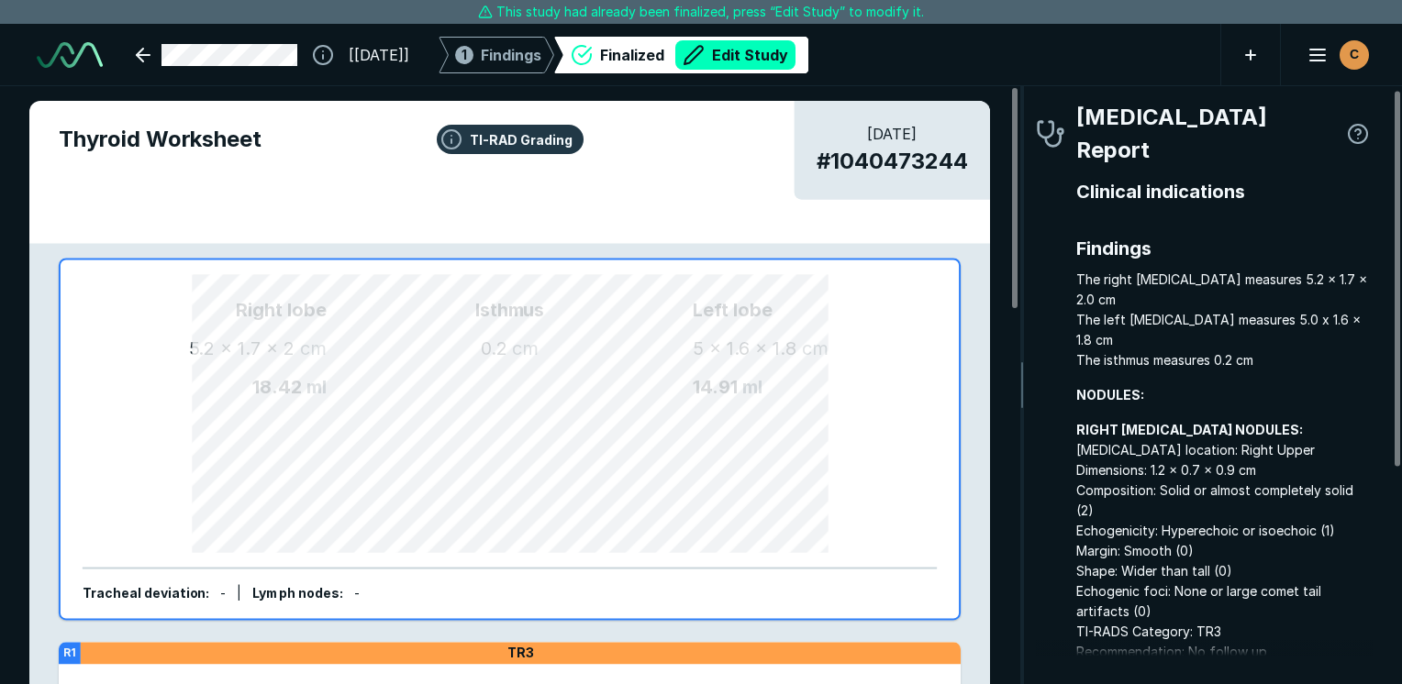
scroll to position [92, 0]
